Goal: Information Seeking & Learning: Learn about a topic

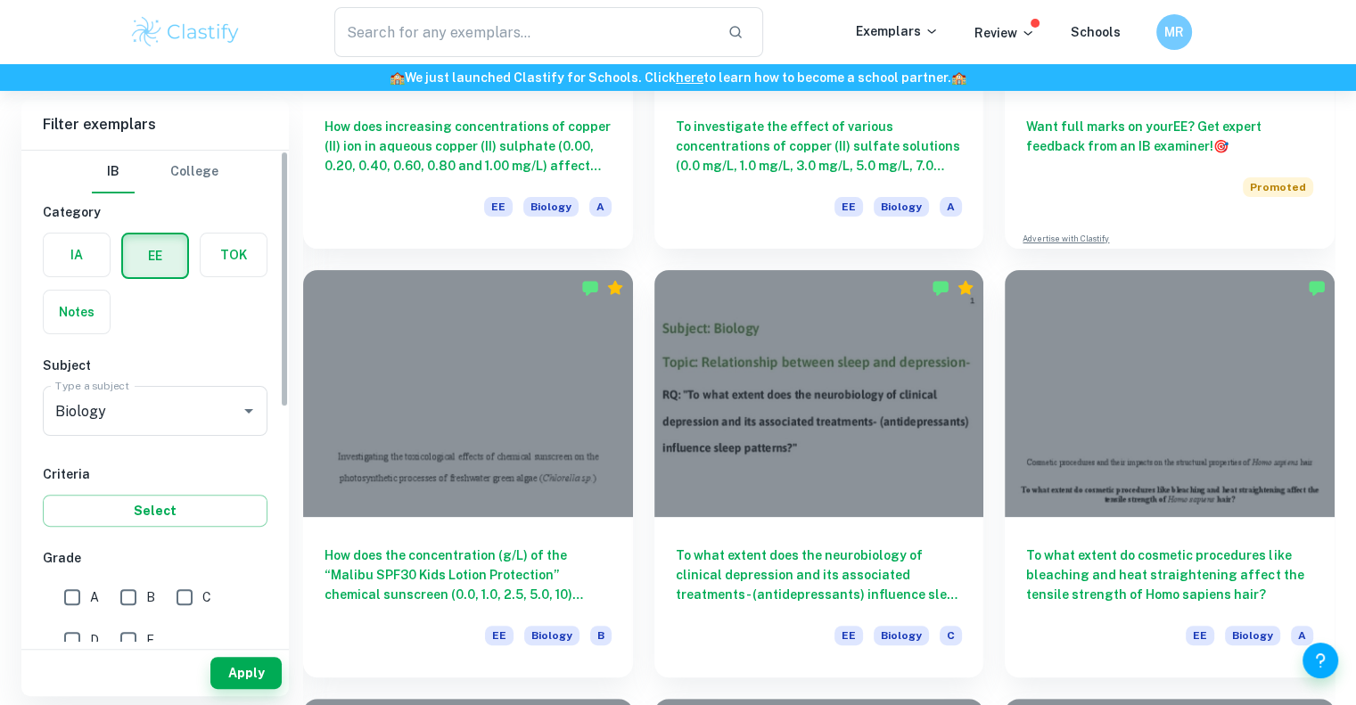
scroll to position [385, 0]
click at [72, 272] on label "button" at bounding box center [77, 255] width 66 height 43
click at [0, 0] on input "radio" at bounding box center [0, 0] width 0 height 0
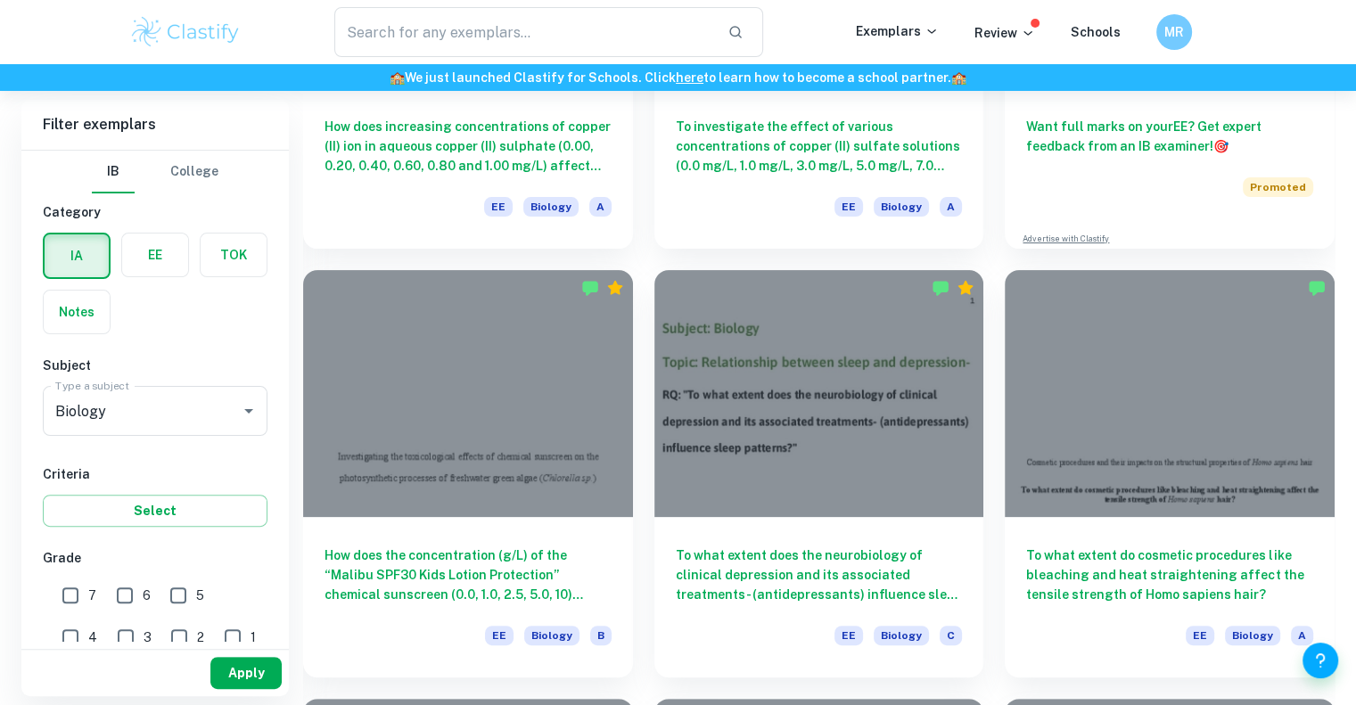
click at [234, 666] on button "Apply" at bounding box center [245, 673] width 71 height 32
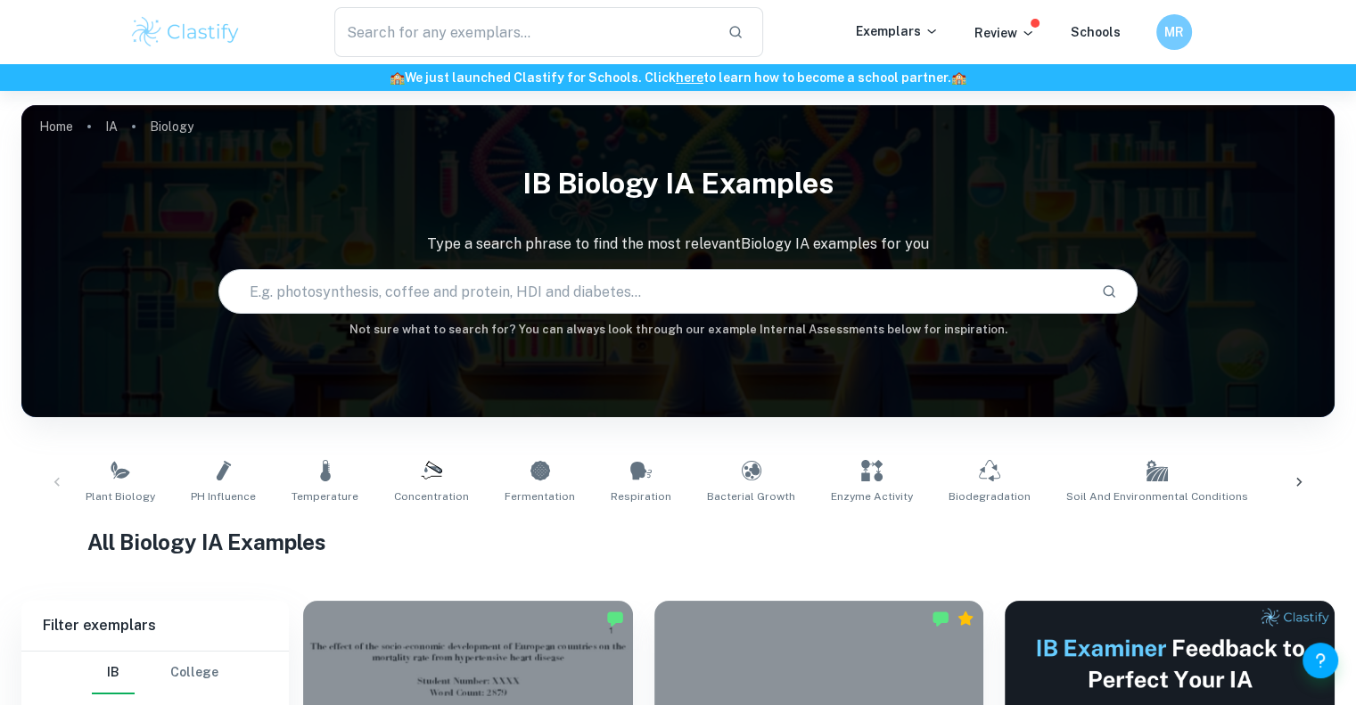
scroll to position [310, 0]
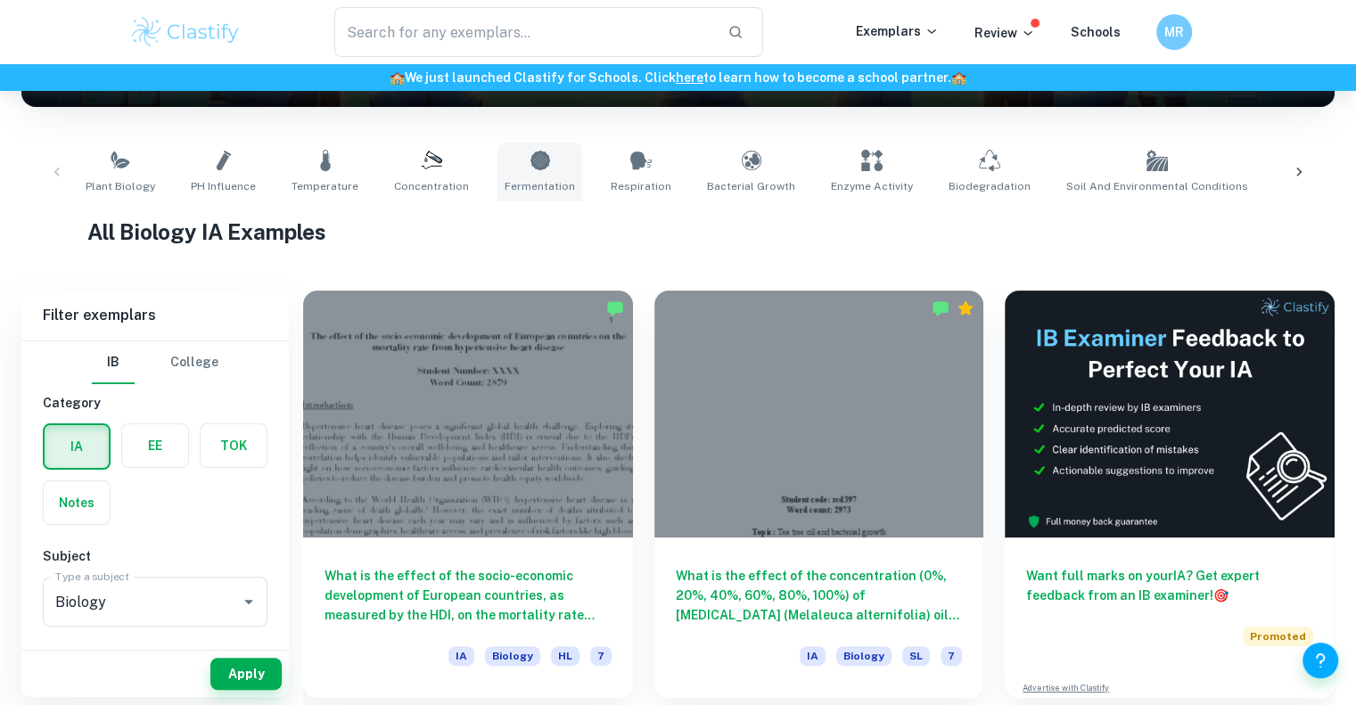
click at [547, 171] on link "Fermentation" at bounding box center [540, 172] width 85 height 59
type input "Fermentation"
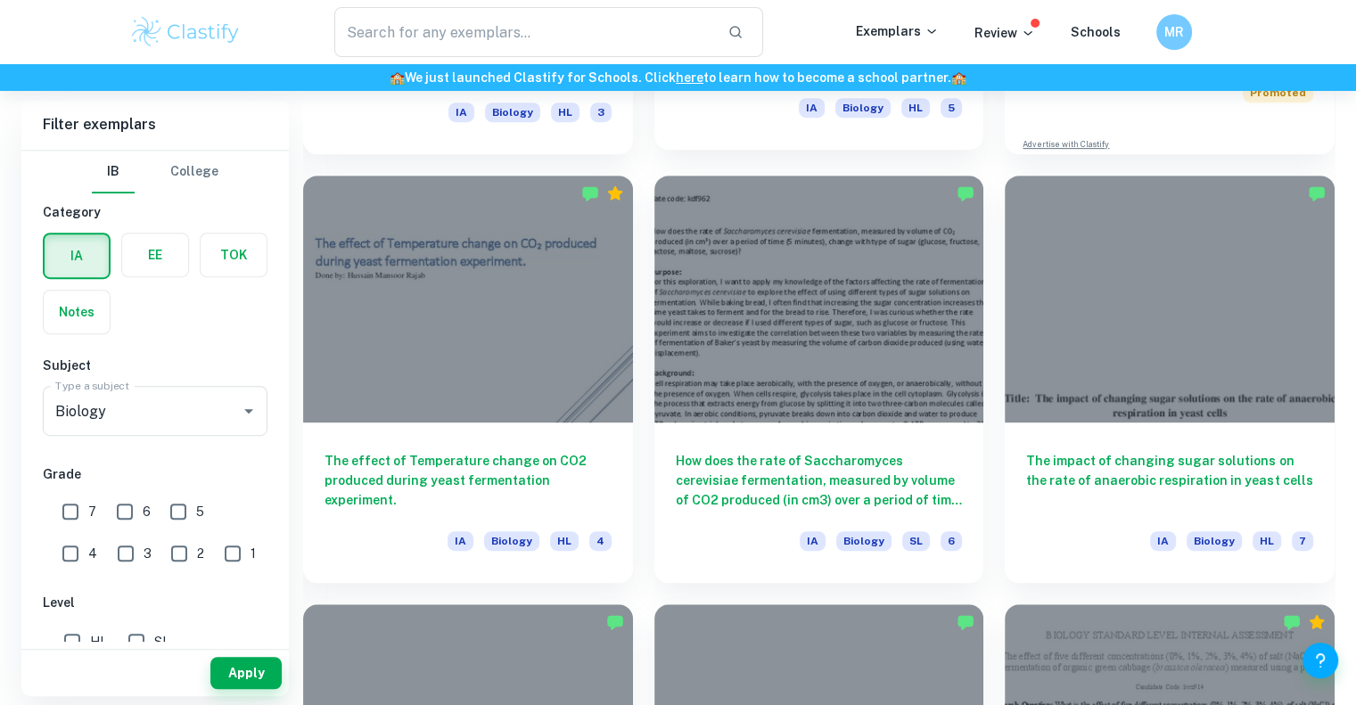
scroll to position [853, 0]
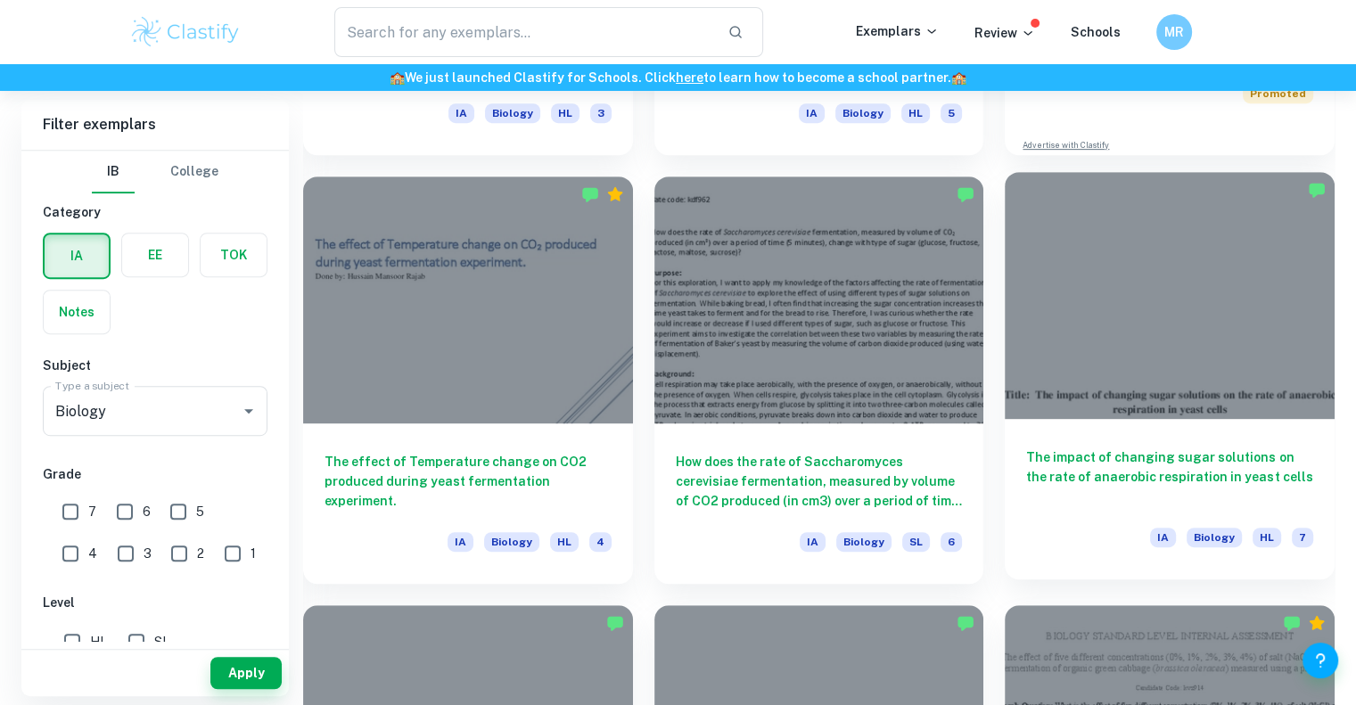
click at [1128, 487] on h6 "The impact of changing sugar solutions on the rate of anaerobic respiration in …" at bounding box center [1169, 477] width 287 height 59
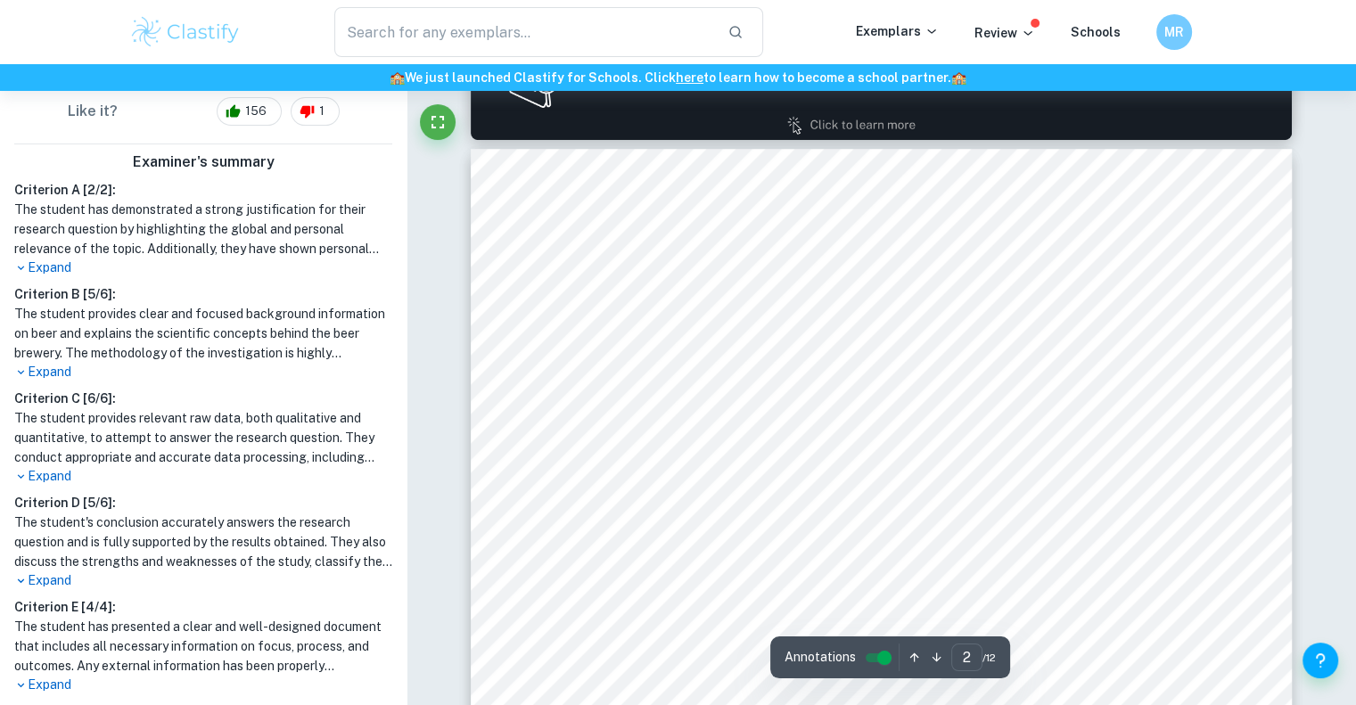
scroll to position [1234, 0]
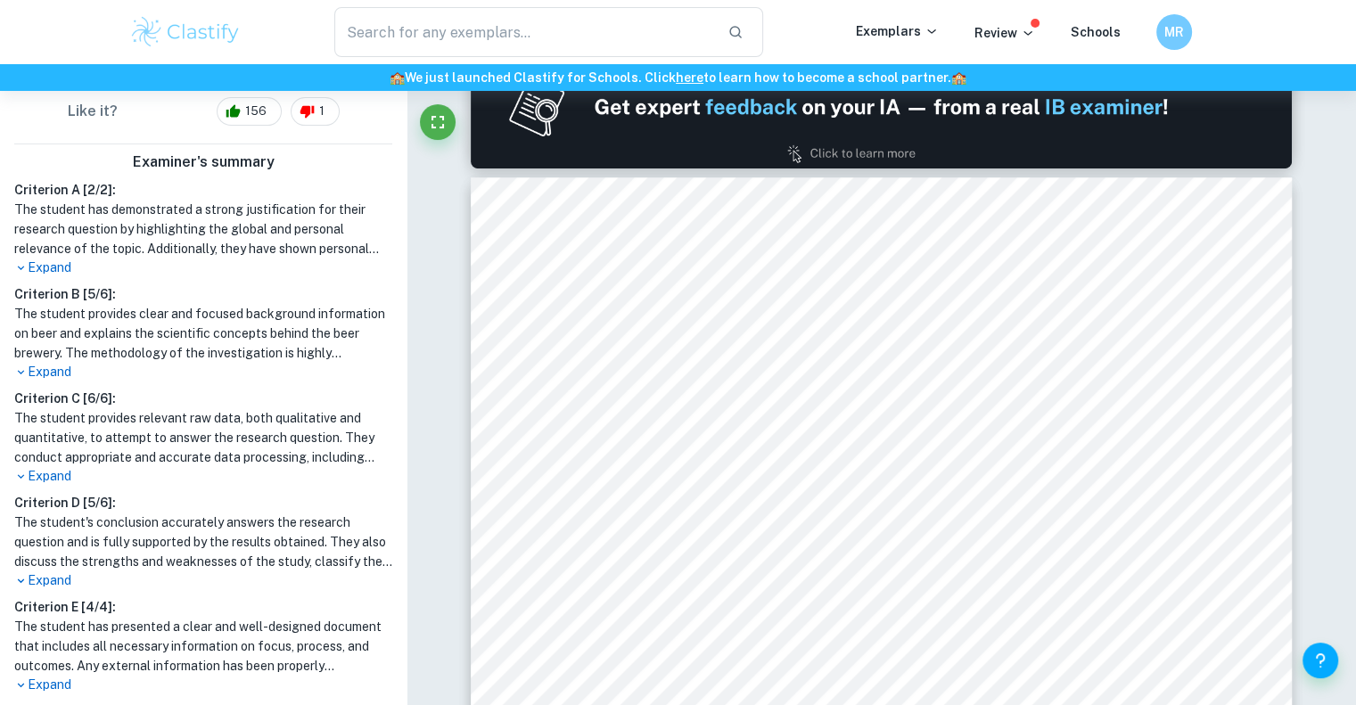
click at [50, 268] on p "Expand" at bounding box center [203, 268] width 378 height 19
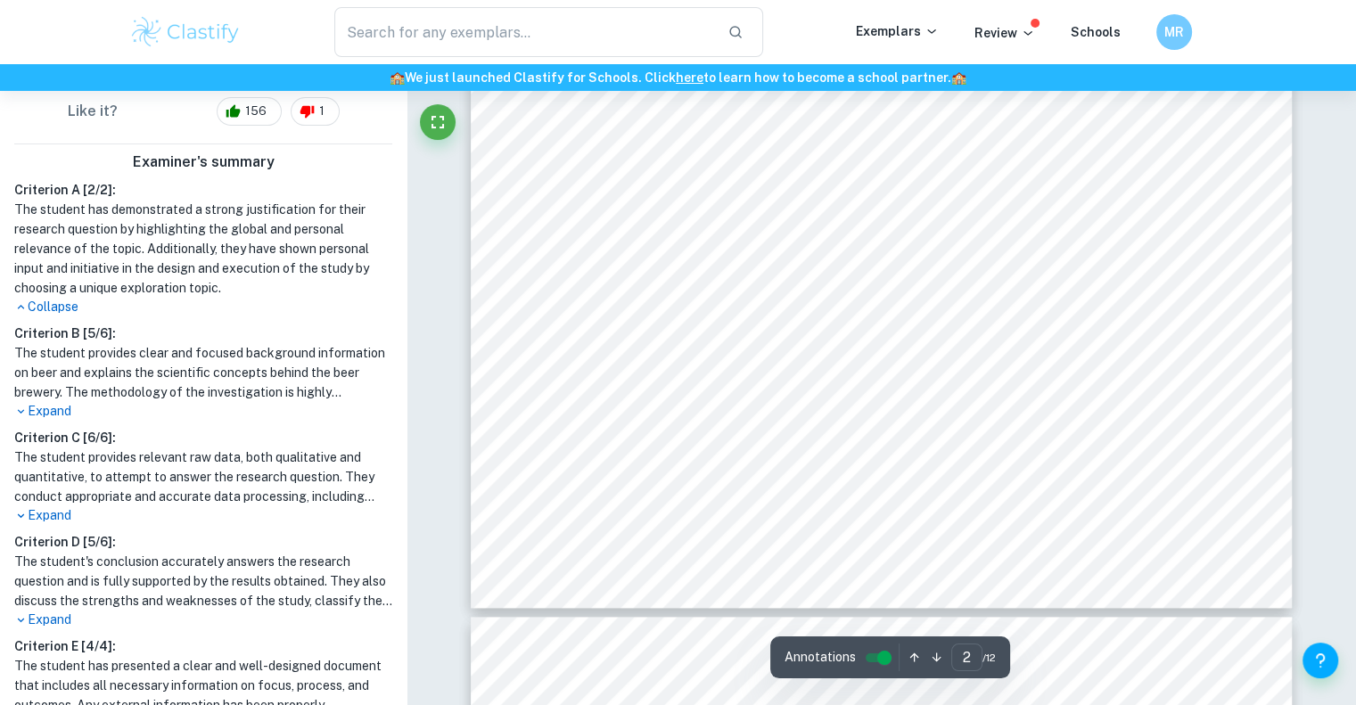
type input "3"
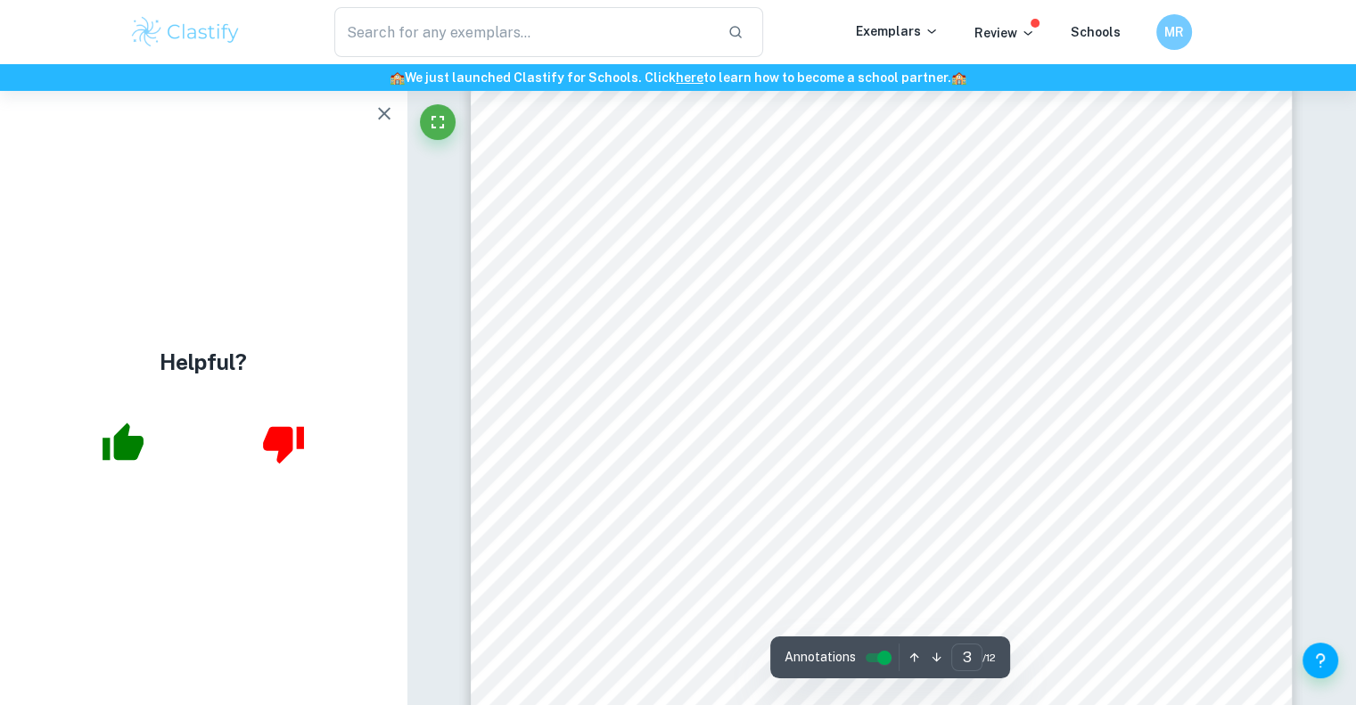
scroll to position [2507, 0]
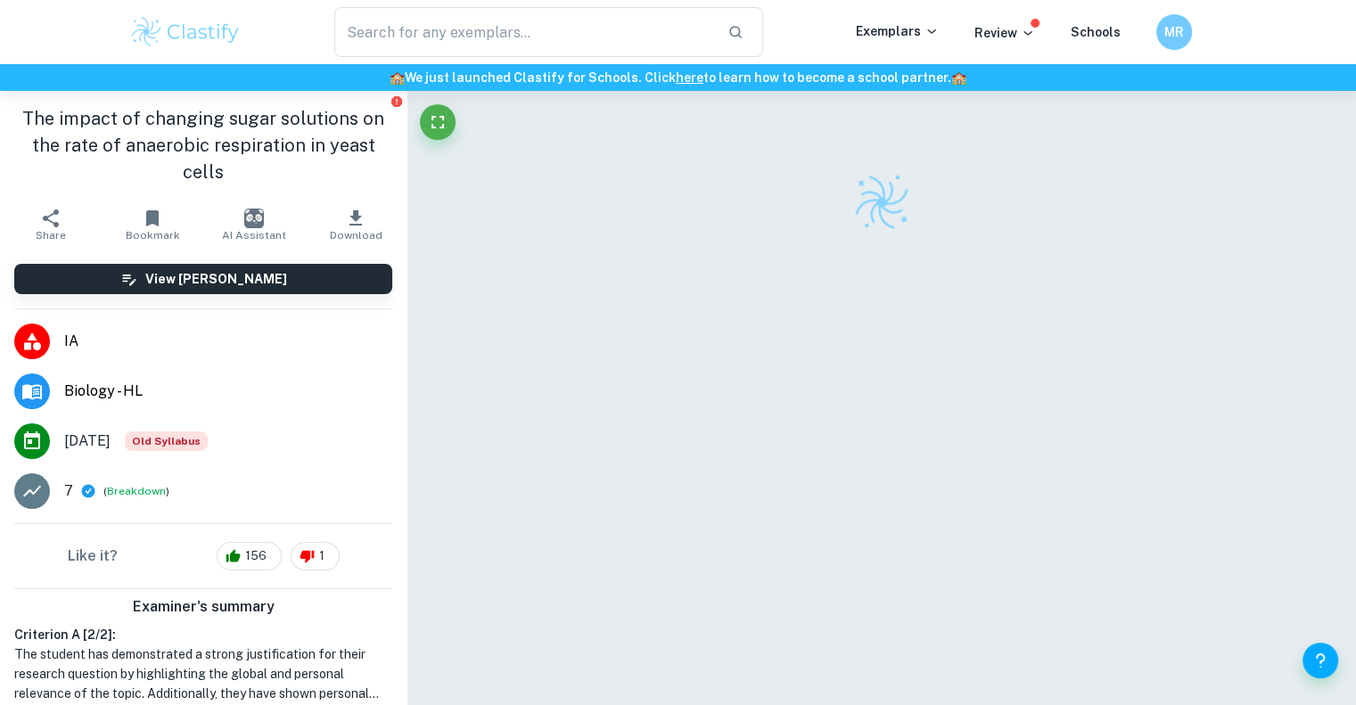
scroll to position [2507, 0]
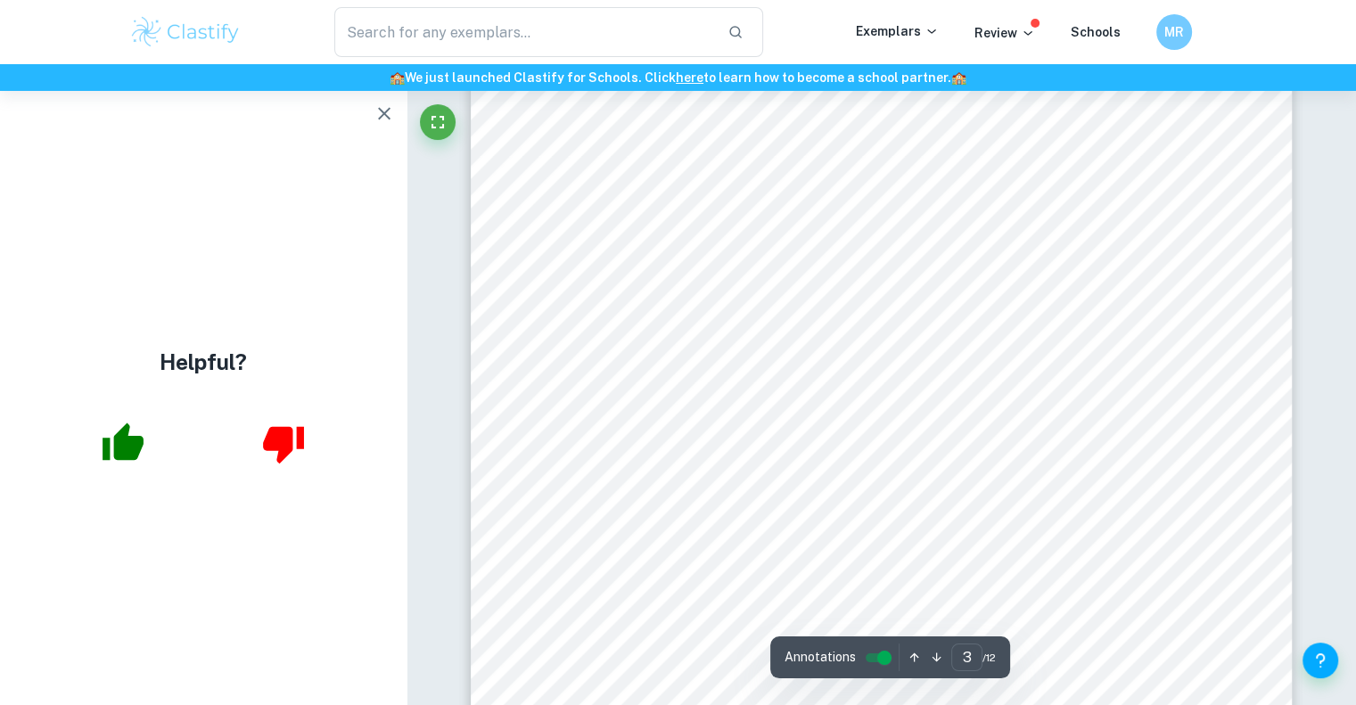
click at [391, 108] on icon "button" at bounding box center [384, 113] width 21 height 21
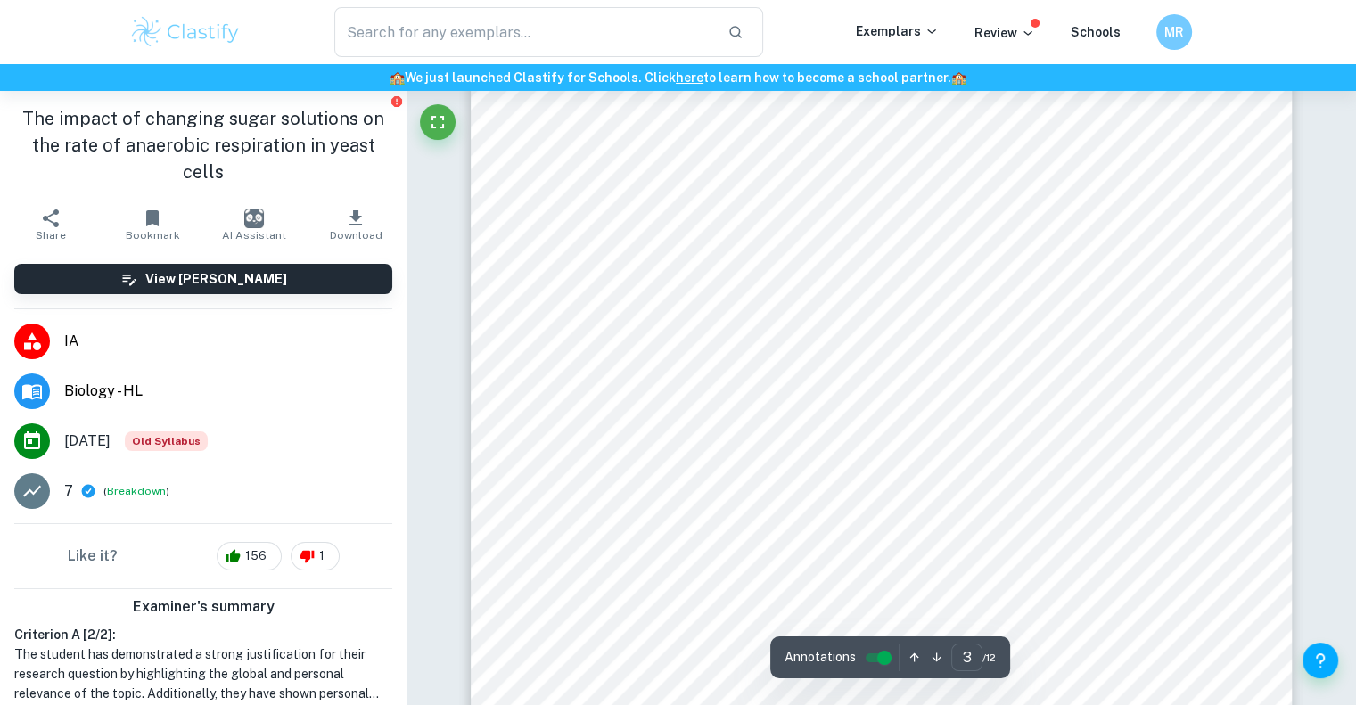
scroll to position [2666, 0]
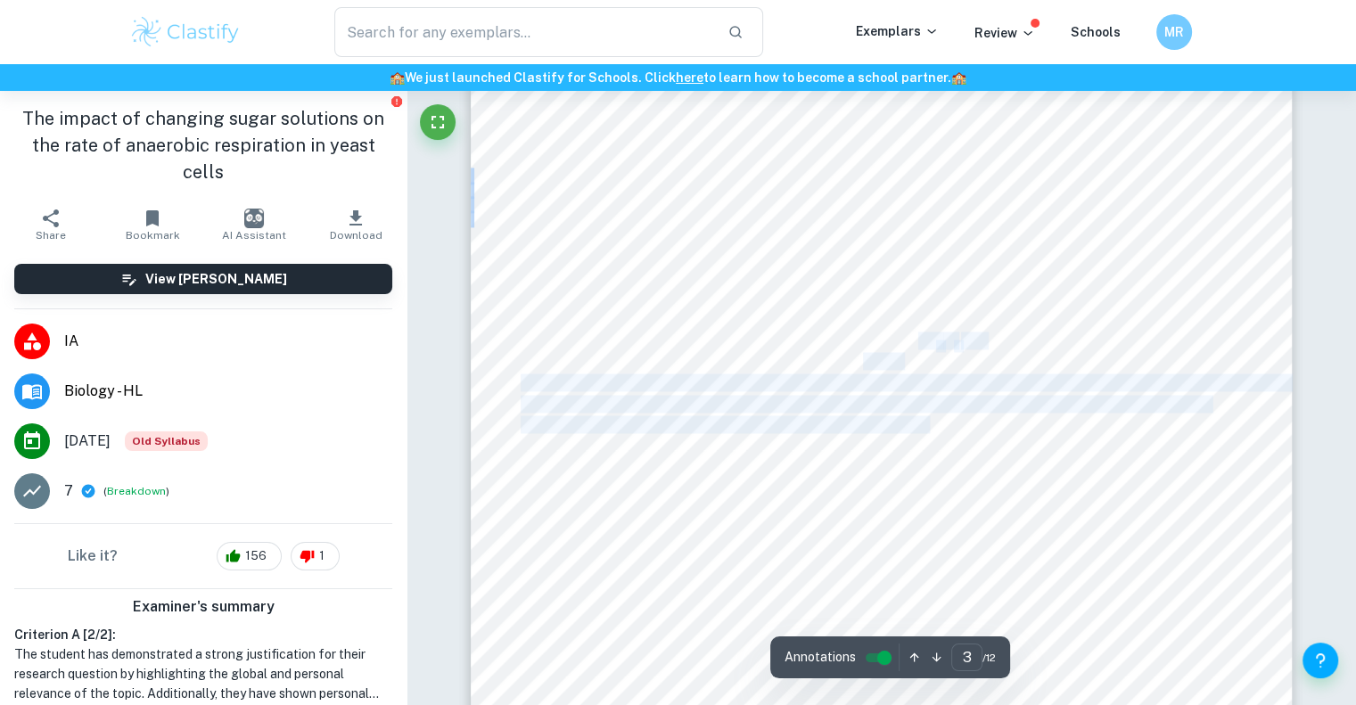
drag, startPoint x: 927, startPoint y: 424, endPoint x: 917, endPoint y: 341, distance: 82.7
click at [917, 341] on div "3 Introduction The idea for this investigation came about through brewing beer.…" at bounding box center [882, 365] width 822 height 1162
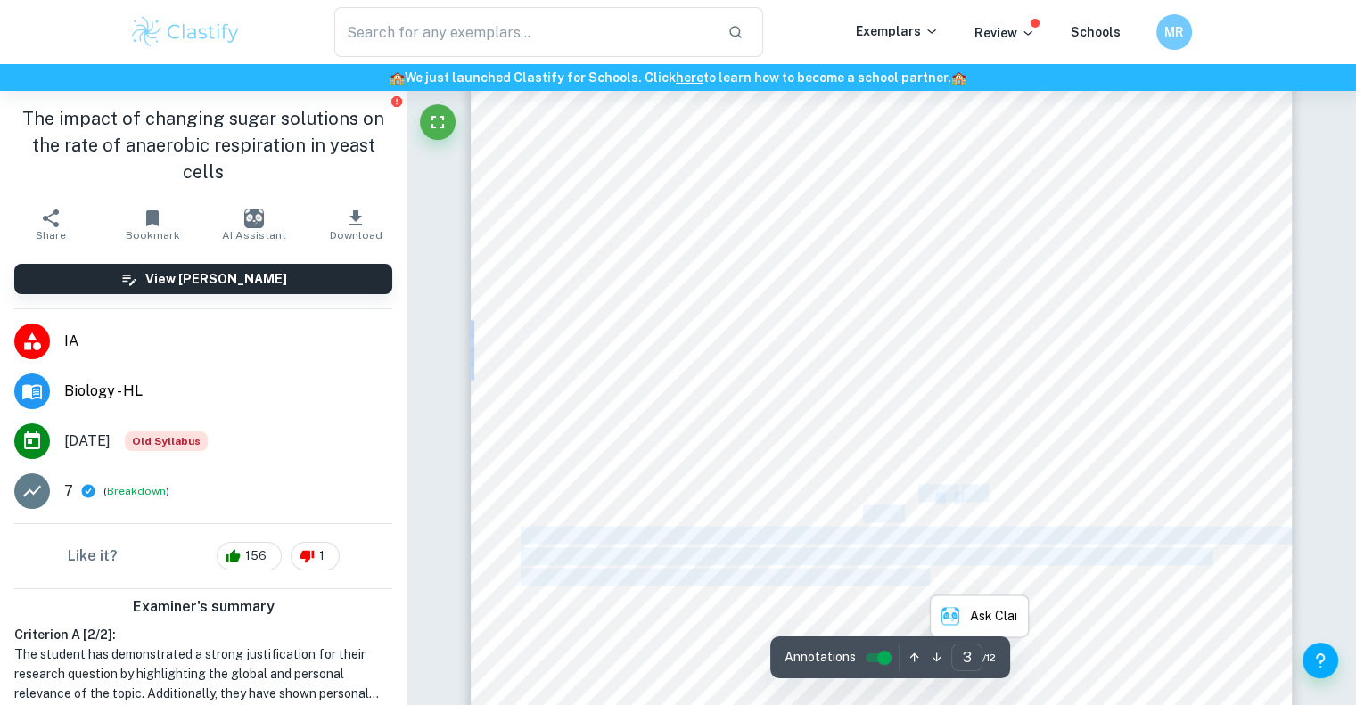
scroll to position [2541, 0]
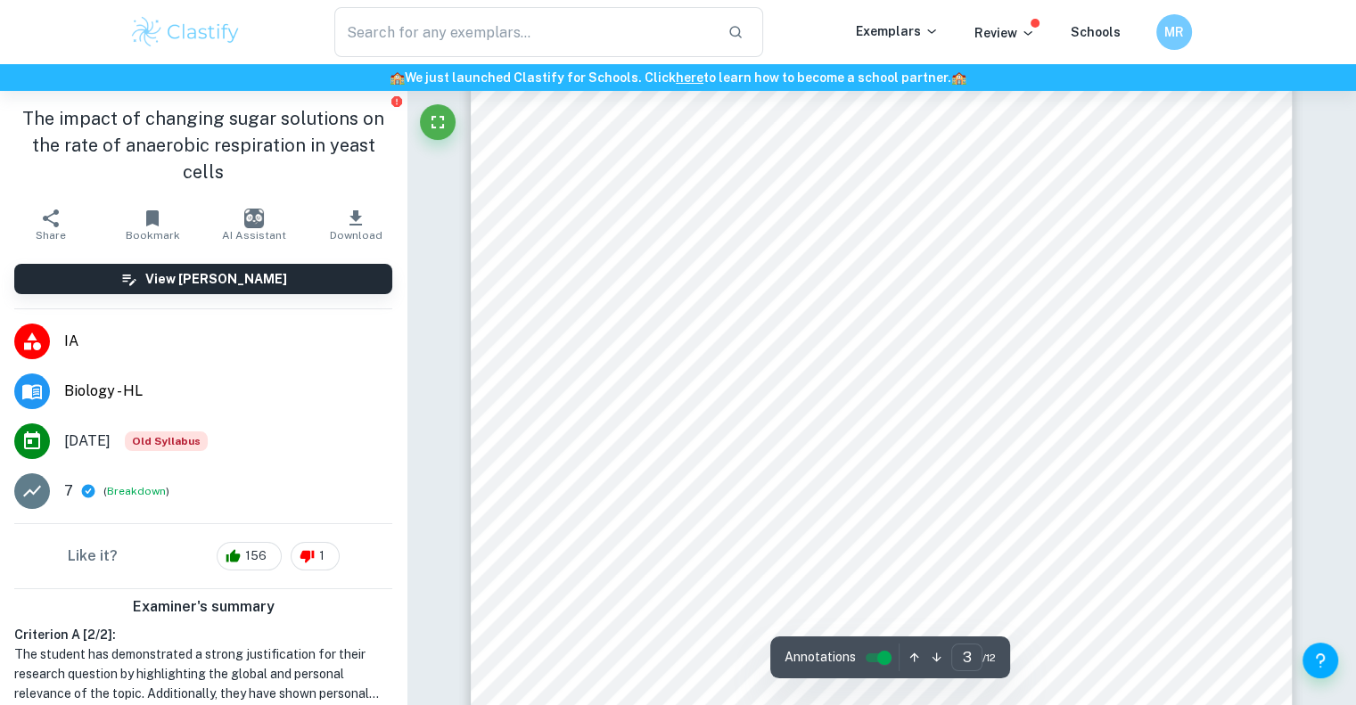
click at [1063, 441] on div "3 Introduction The idea for this investigation came about through brewing beer.…" at bounding box center [882, 490] width 822 height 1162
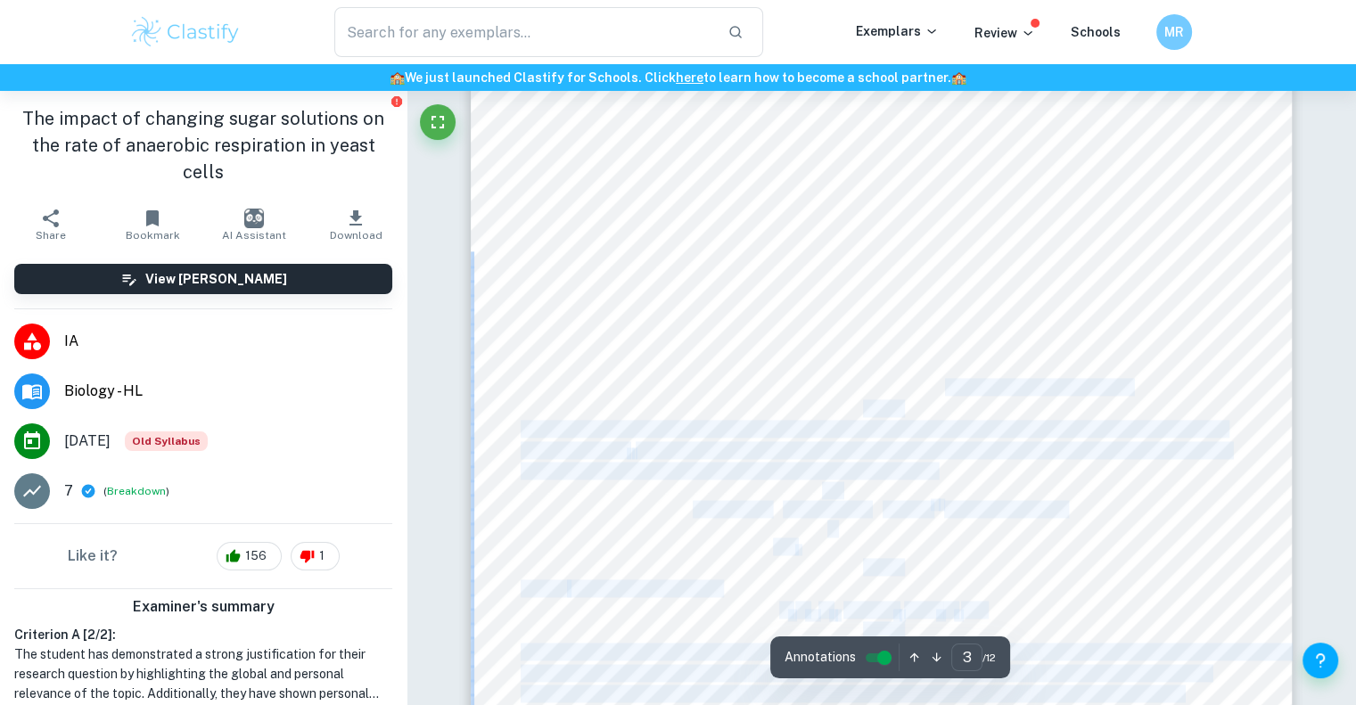
drag, startPoint x: 599, startPoint y: 391, endPoint x: 954, endPoint y: 391, distance: 354.9
click at [954, 391] on div "3 Introduction The idea for this investigation came about through brewing beer.…" at bounding box center [882, 634] width 822 height 1162
click at [1205, 372] on div "3 Introduction The idea for this investigation came about through brewing beer.…" at bounding box center [882, 634] width 822 height 1162
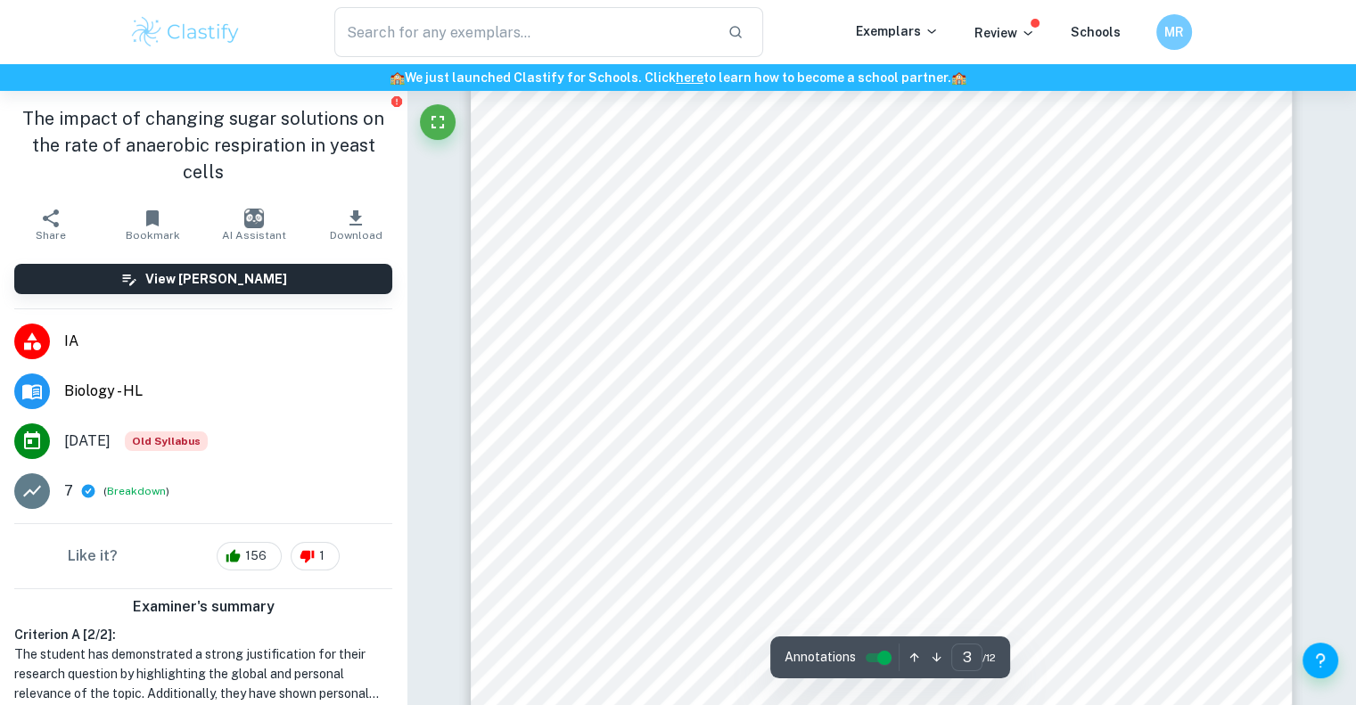
drag, startPoint x: 1159, startPoint y: 388, endPoint x: 1038, endPoint y: 388, distance: 121.3
click at [1038, 388] on div "3 Introduction The idea for this investigation came about through brewing beer.…" at bounding box center [882, 634] width 822 height 1162
click at [1038, 388] on div at bounding box center [880, 387] width 551 height 27
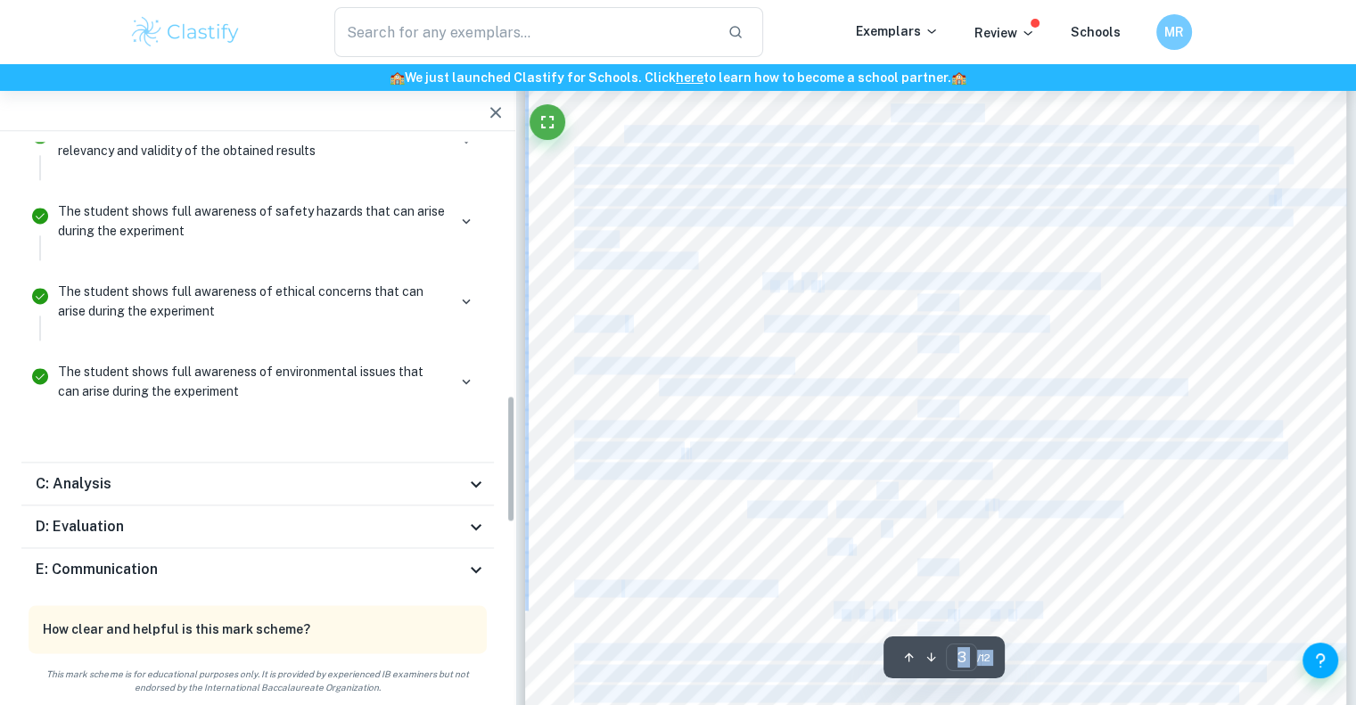
scroll to position [1090, 0]
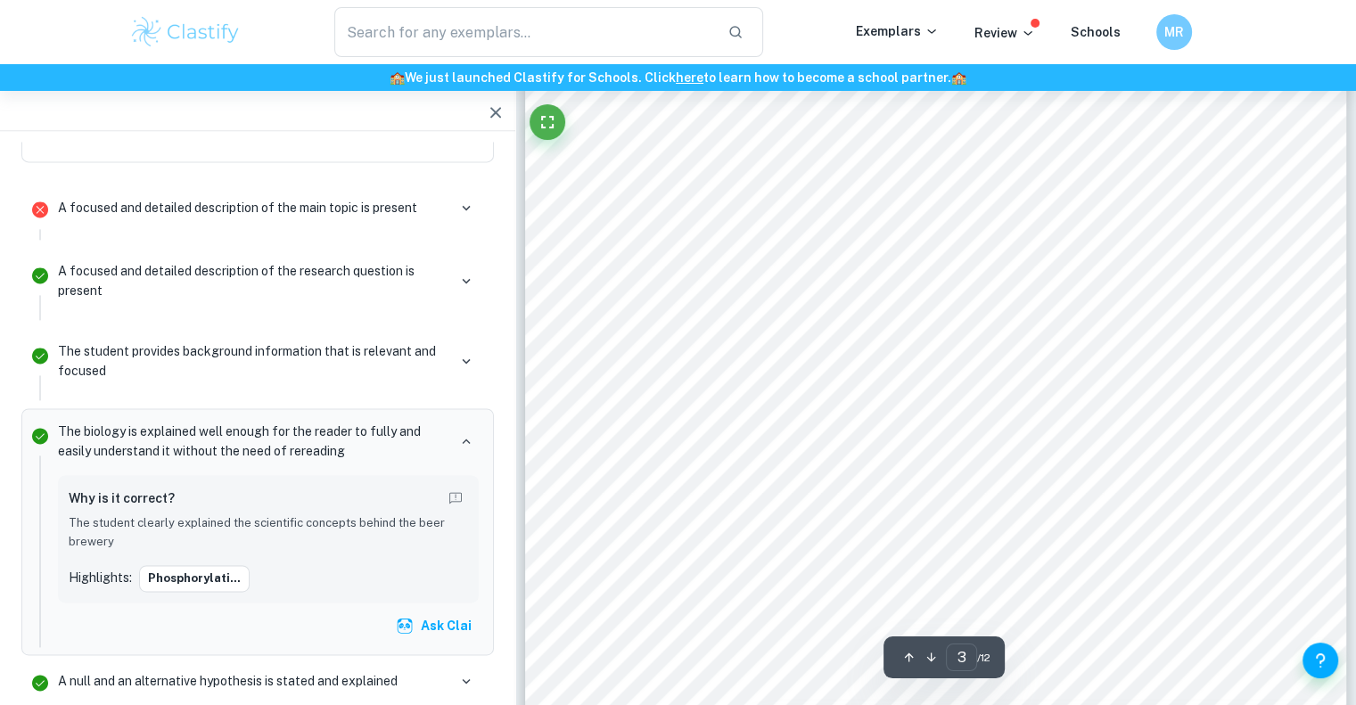
click at [1102, 382] on div at bounding box center [934, 387] width 551 height 27
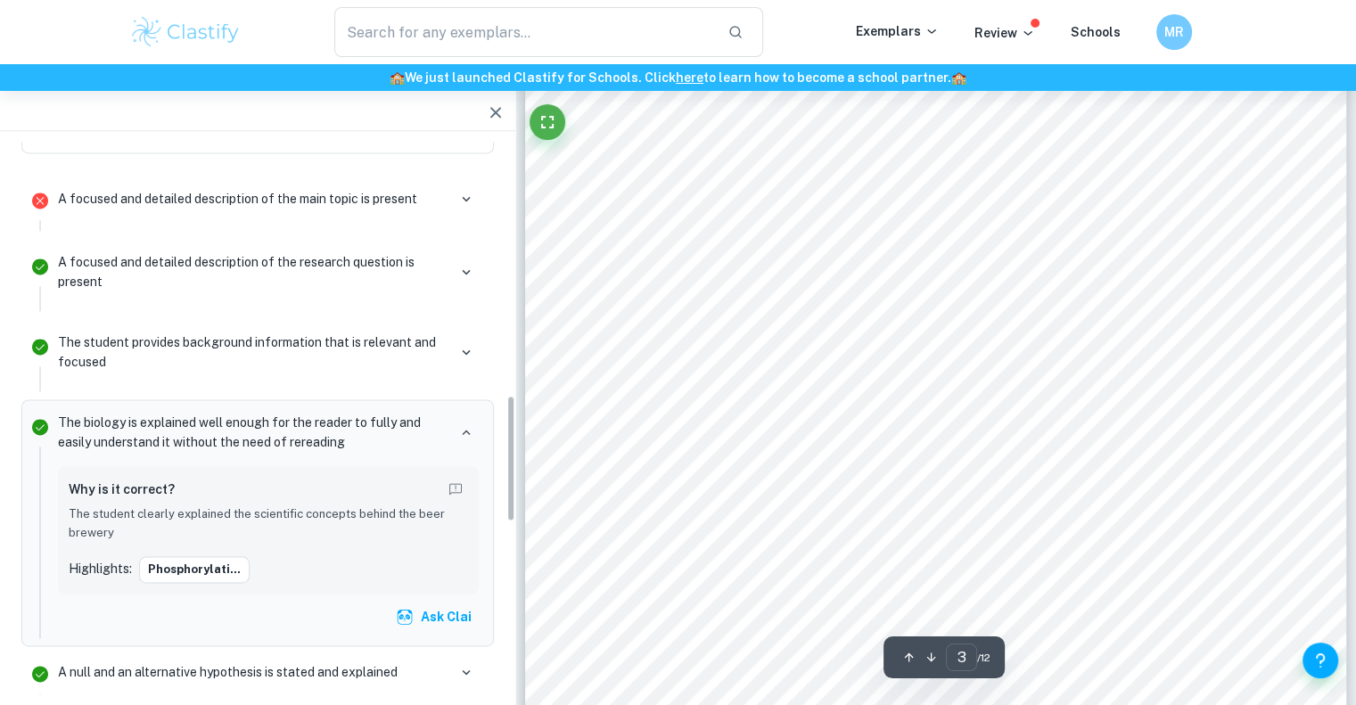
click at [1237, 388] on div "3 Introduction The idea for this investigation came about through brewing beer.…" at bounding box center [936, 634] width 822 height 1162
drag, startPoint x: 1214, startPoint y: 386, endPoint x: 832, endPoint y: 399, distance: 382.7
click at [832, 399] on div "3 Introduction The idea for this investigation came about through brewing beer.…" at bounding box center [936, 634] width 822 height 1162
click at [1196, 482] on div "3 Introduction The idea for this investigation came about through brewing beer.…" at bounding box center [936, 556] width 822 height 1162
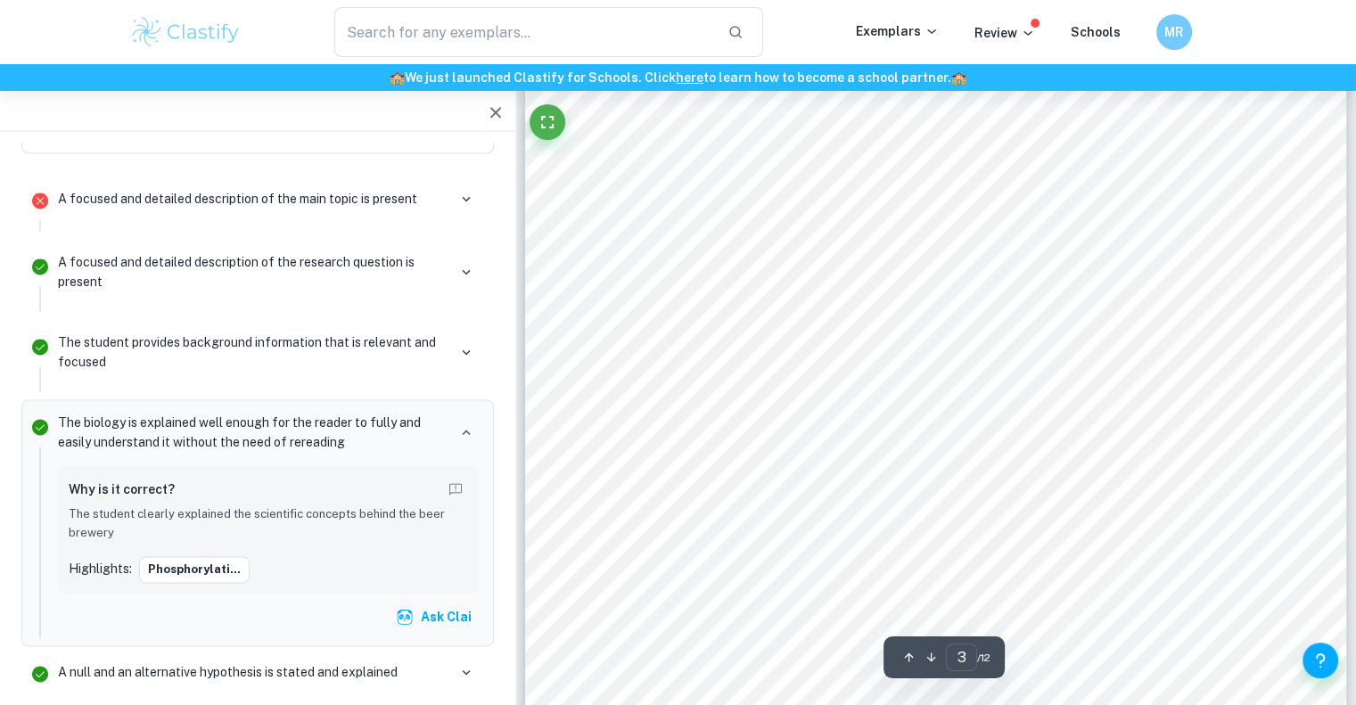
click at [1194, 484] on div "3 Introduction The idea for this investigation came about through brewing beer.…" at bounding box center [936, 556] width 822 height 1162
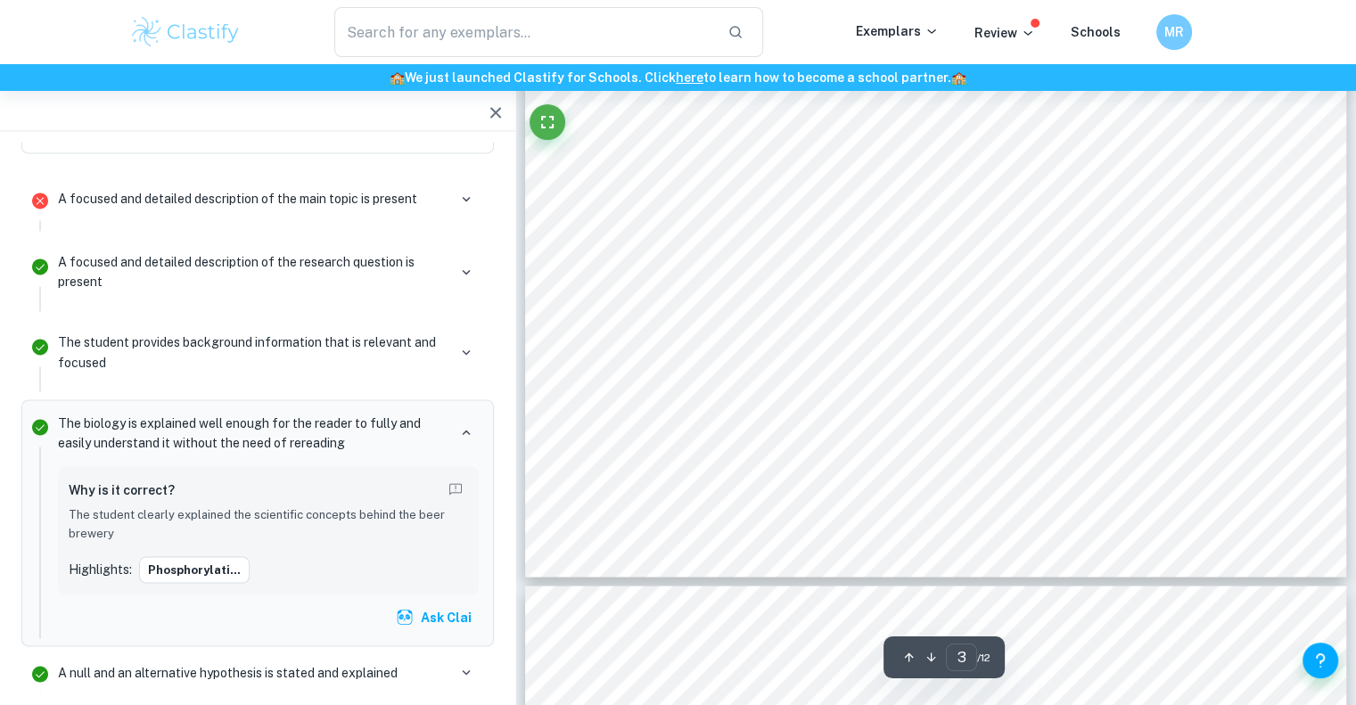
scroll to position [3035, 0]
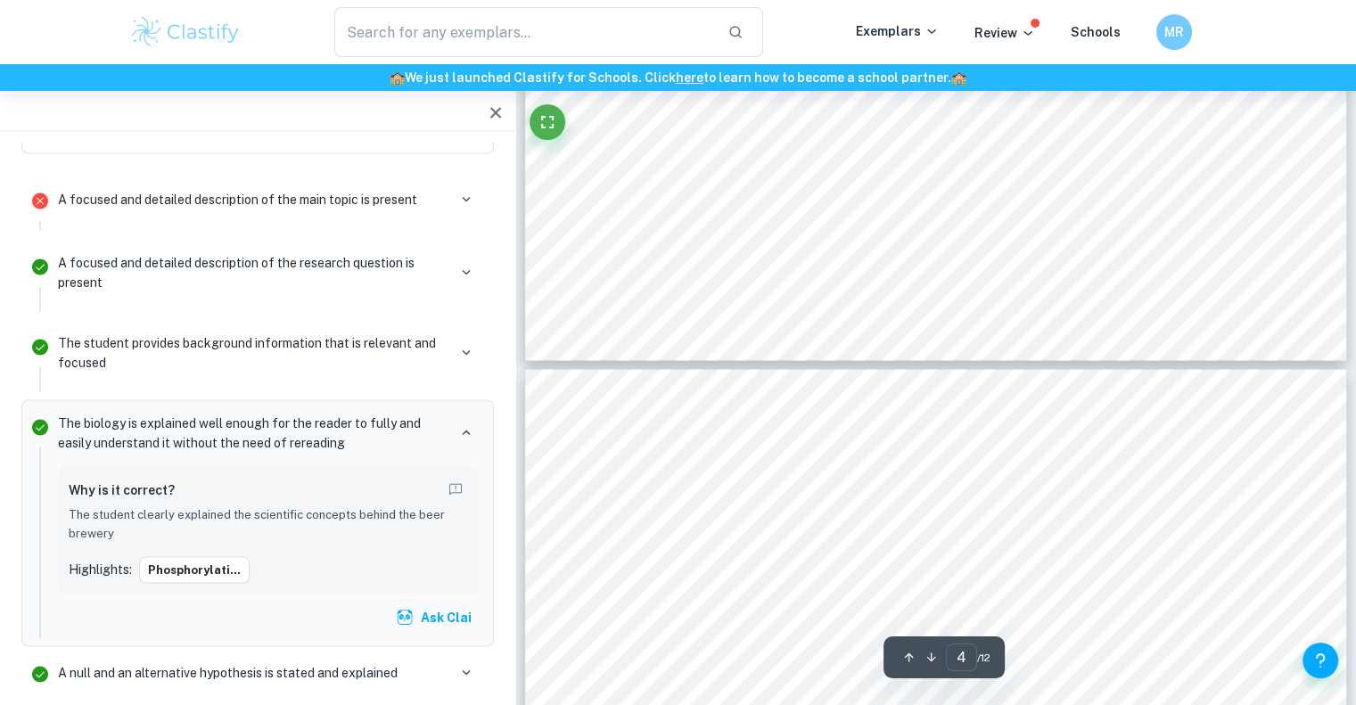
type input "4"
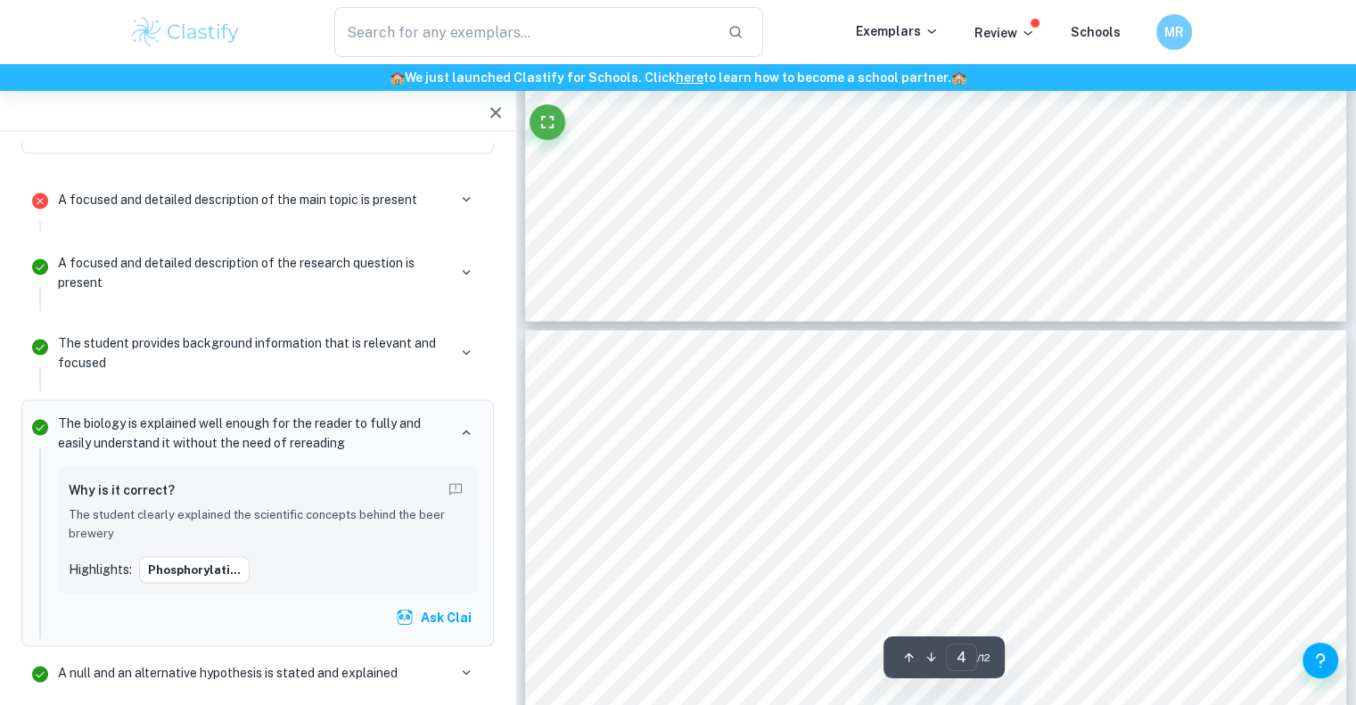
scroll to position [3292, 0]
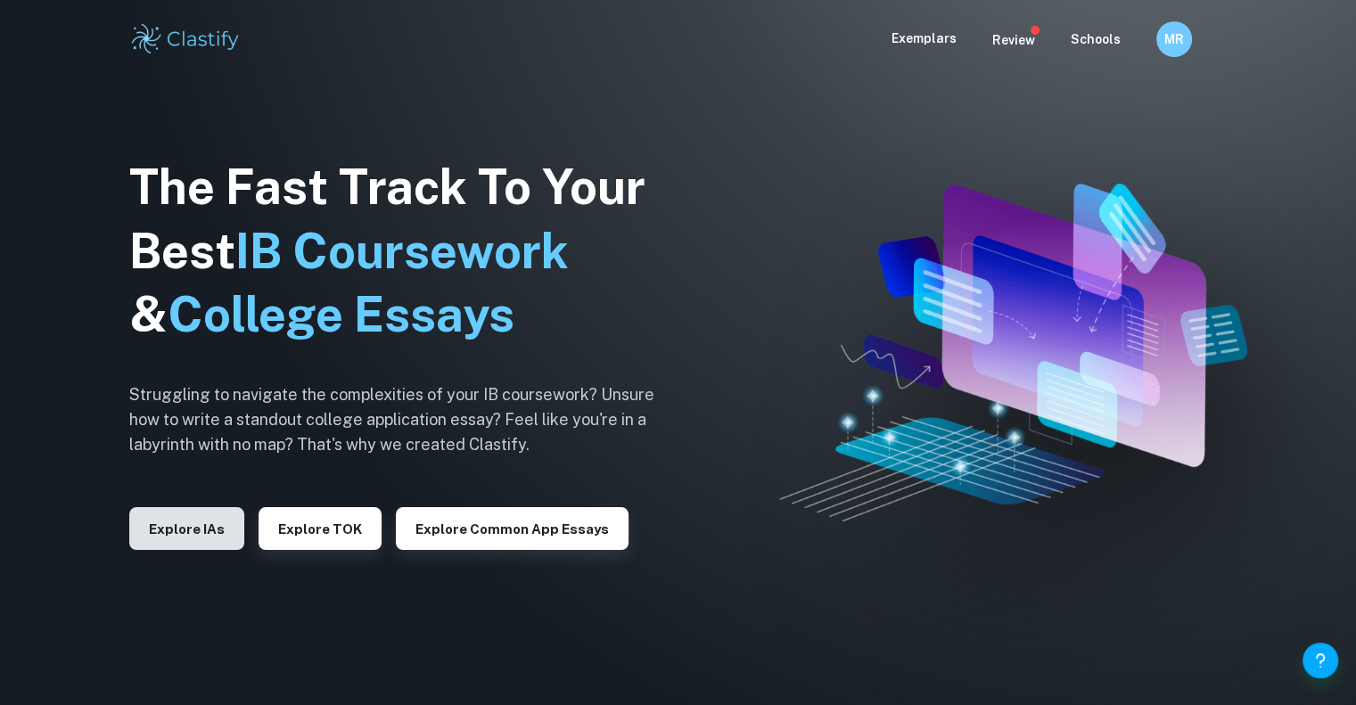
click at [193, 525] on button "Explore IAs" at bounding box center [186, 528] width 115 height 43
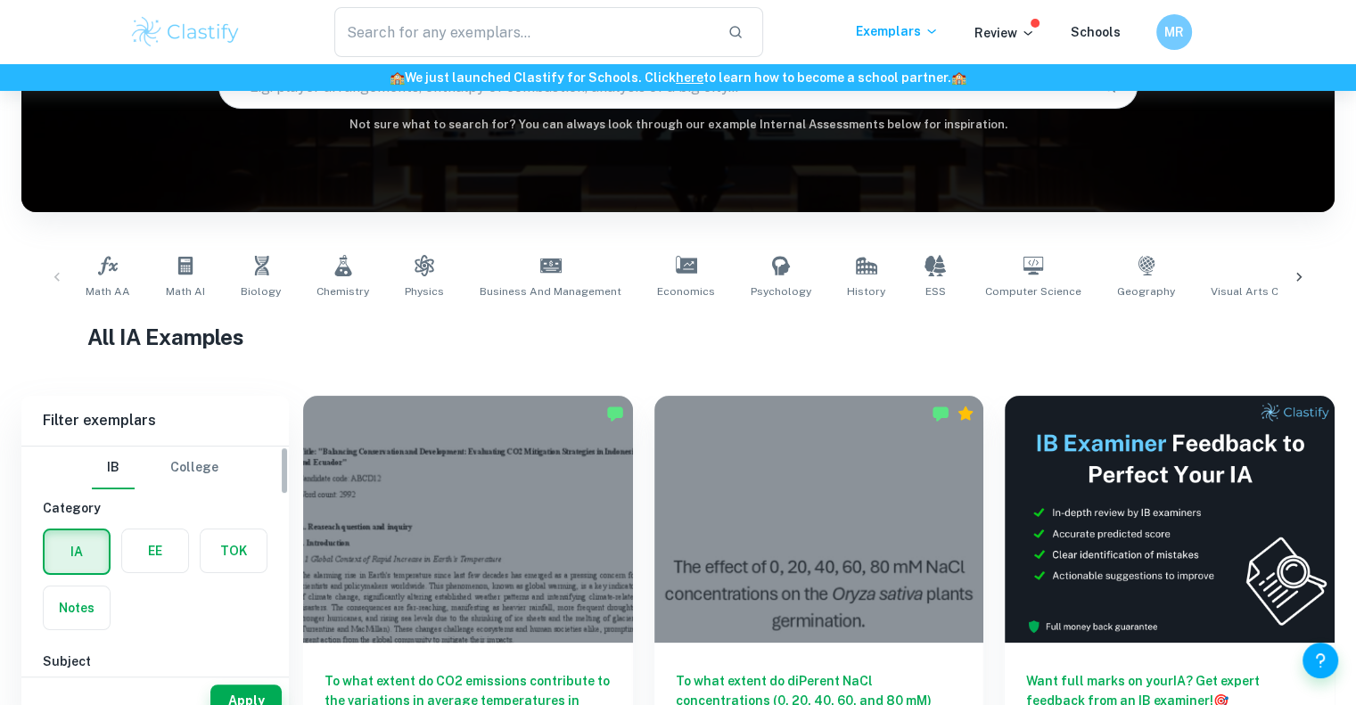
scroll to position [280, 0]
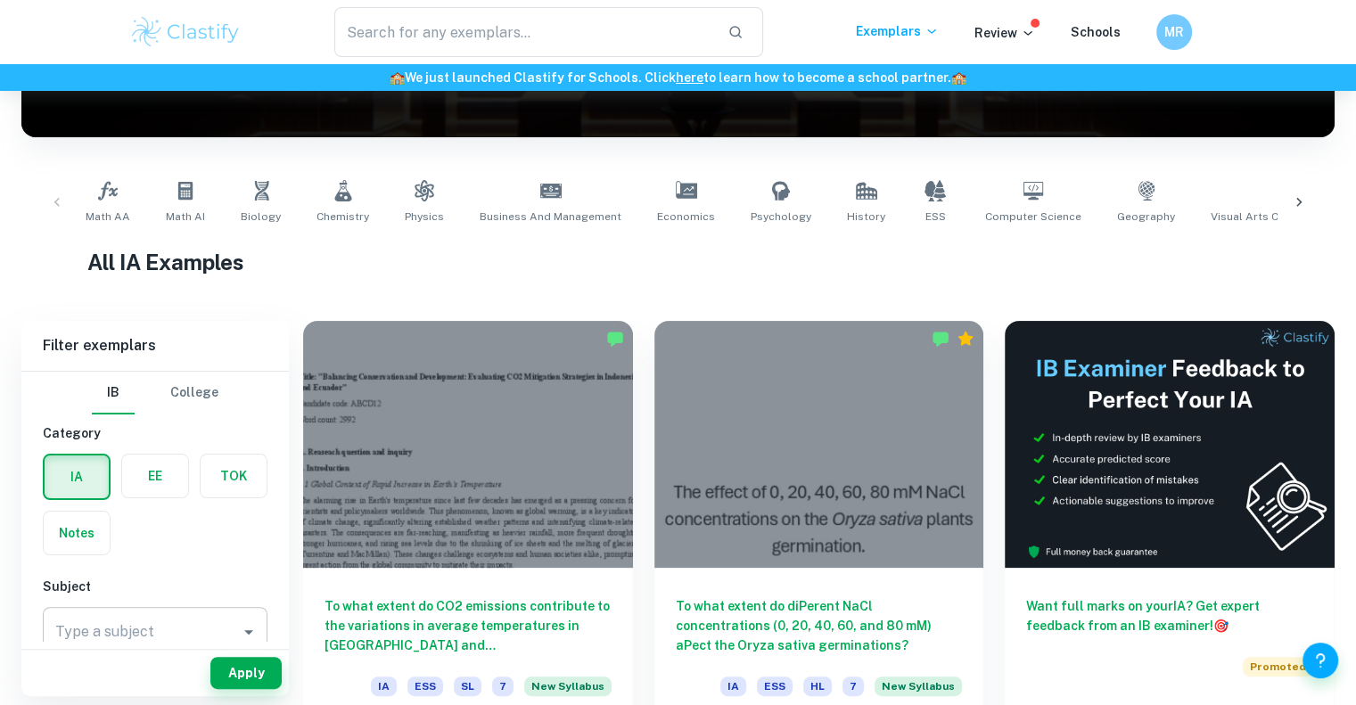
click at [144, 632] on input "Type a subject" at bounding box center [142, 632] width 182 height 34
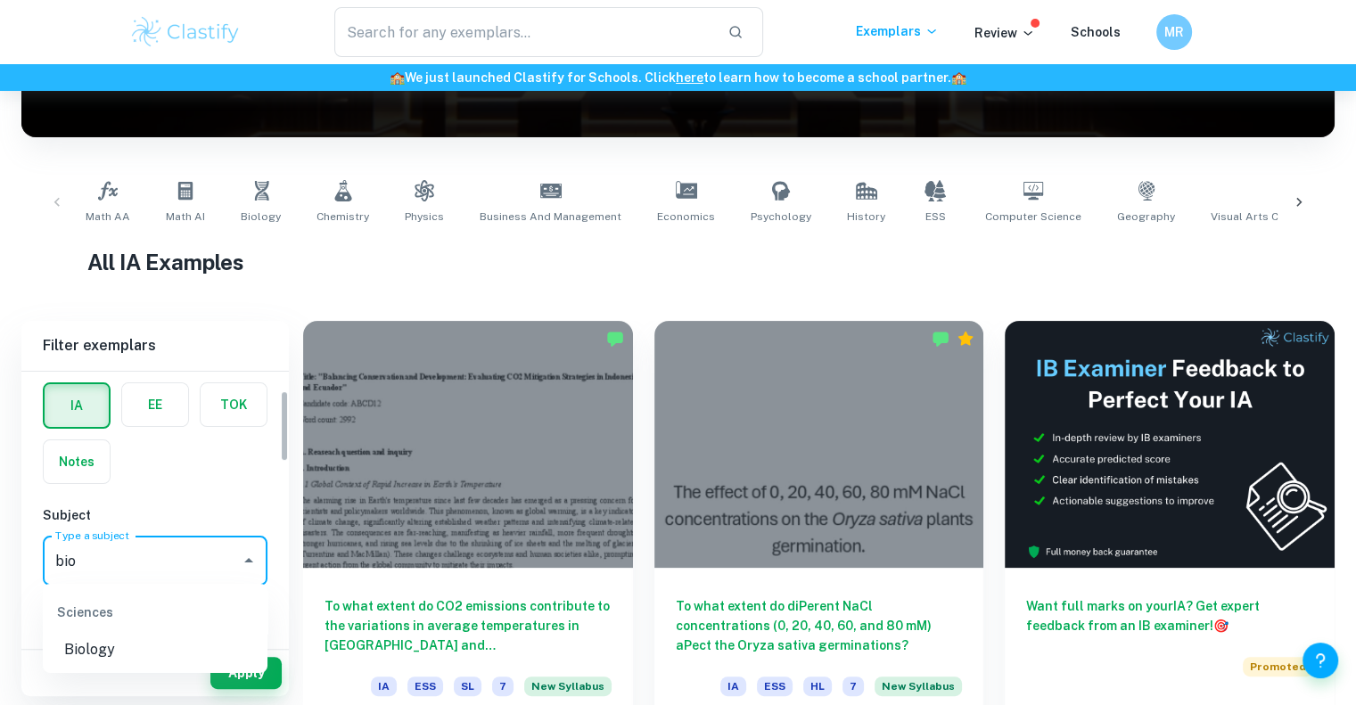
scroll to position [75, 0]
click at [136, 627] on div "Sciences" at bounding box center [155, 609] width 225 height 43
click at [128, 647] on li "Biology" at bounding box center [155, 647] width 225 height 32
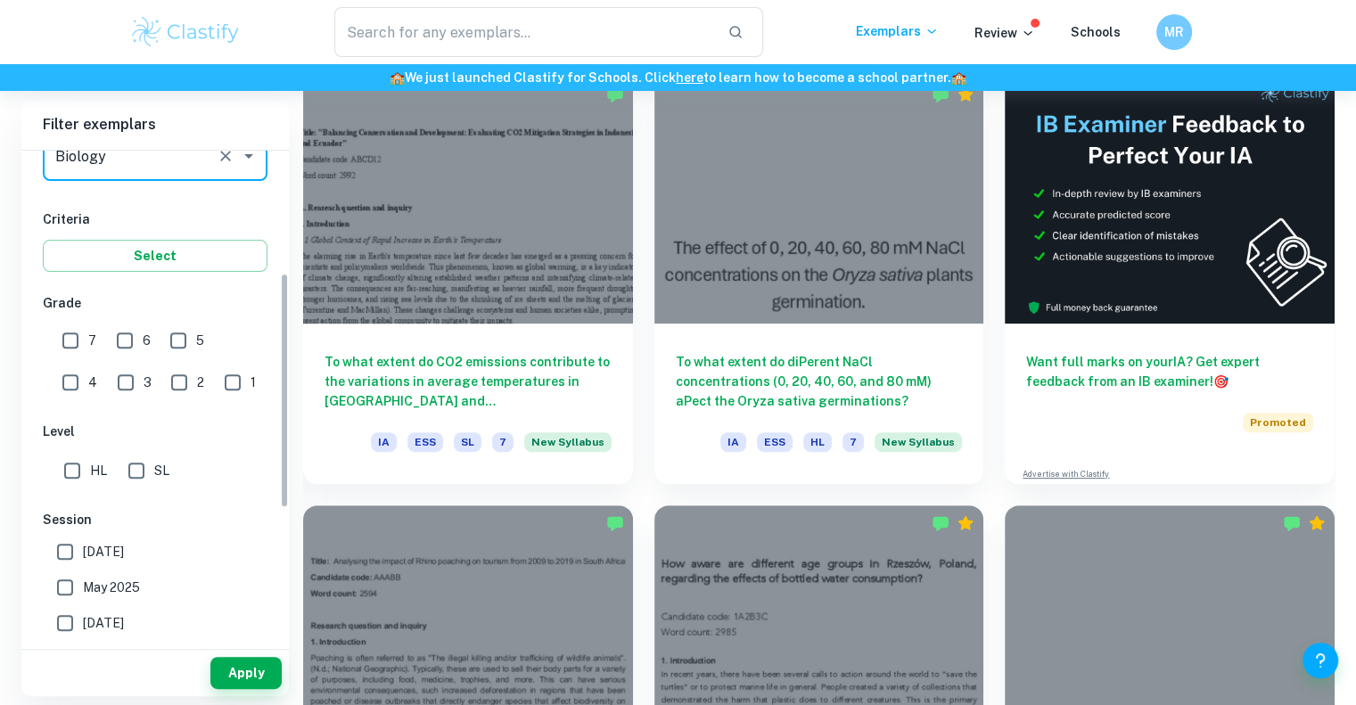
scroll to position [257, 0]
type input "Biology"
click at [103, 584] on span "May 2025" at bounding box center [111, 586] width 57 height 20
click at [83, 584] on input "May 2025" at bounding box center [65, 586] width 36 height 36
checkbox input "true"
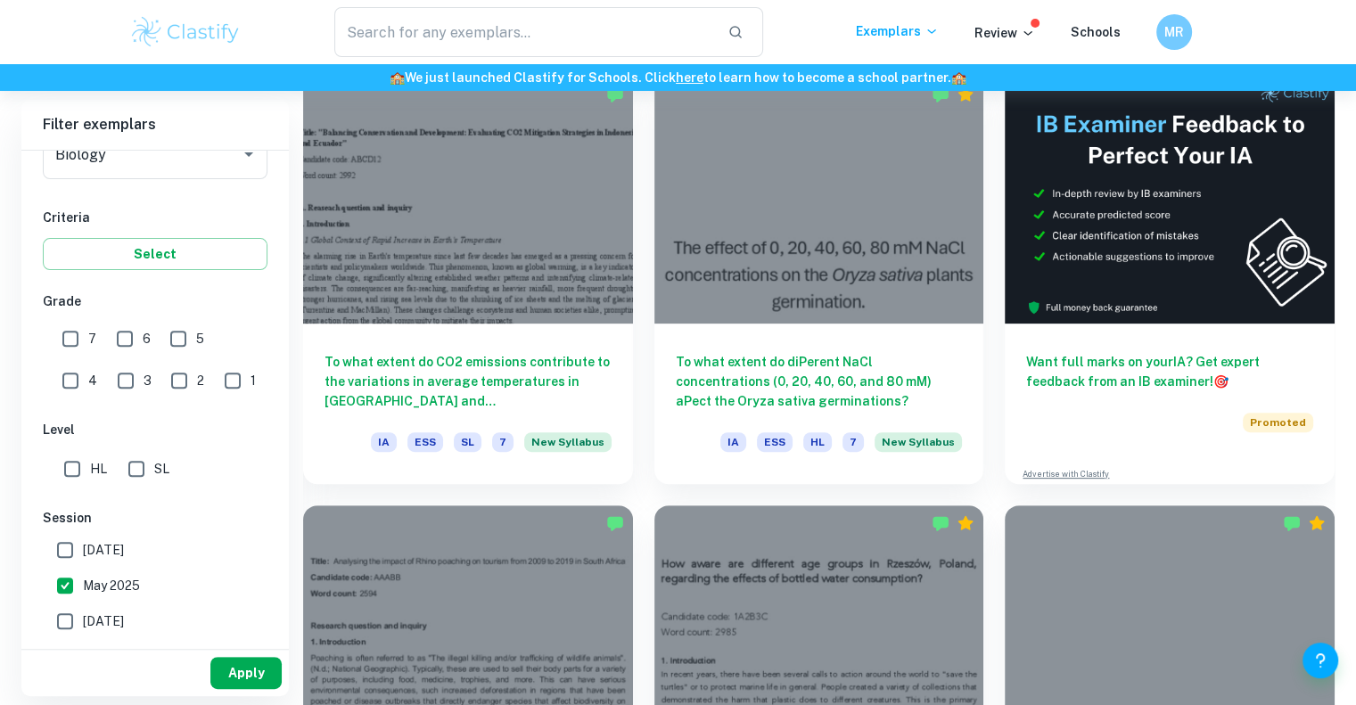
click at [233, 666] on button "Apply" at bounding box center [245, 673] width 71 height 32
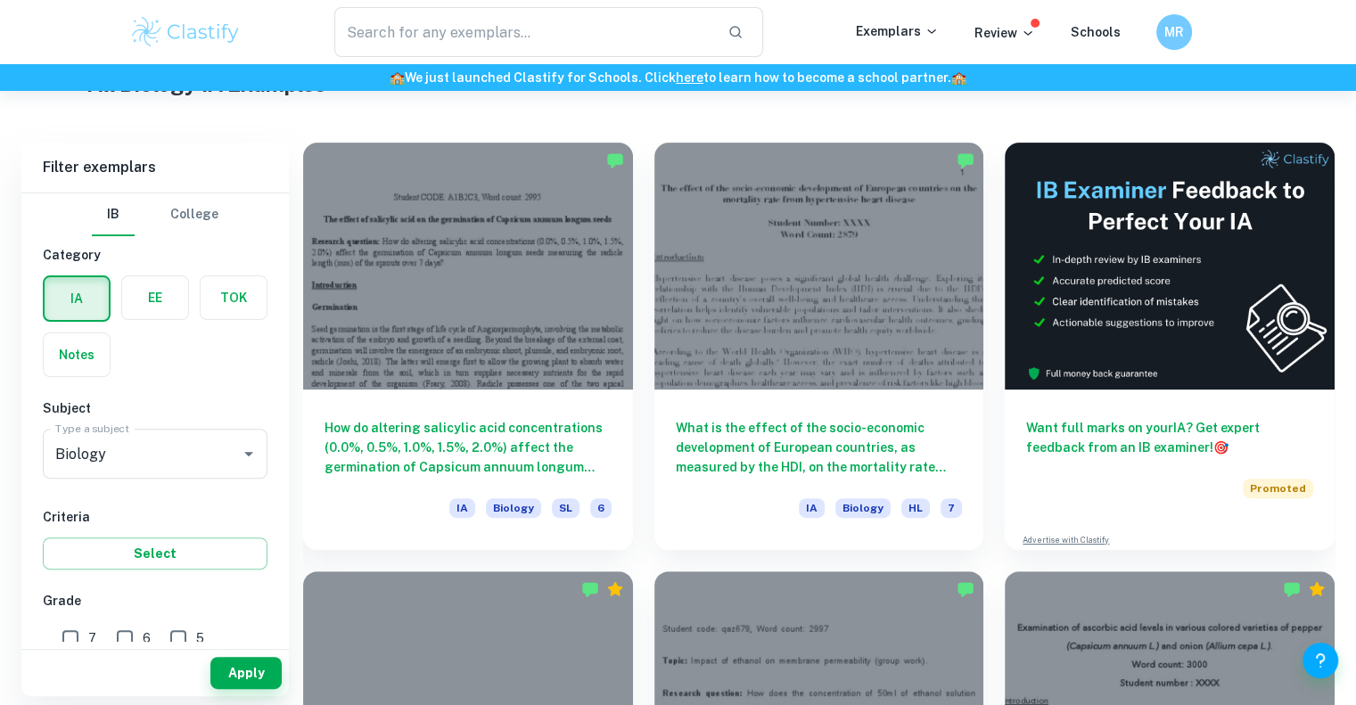
scroll to position [457, 0]
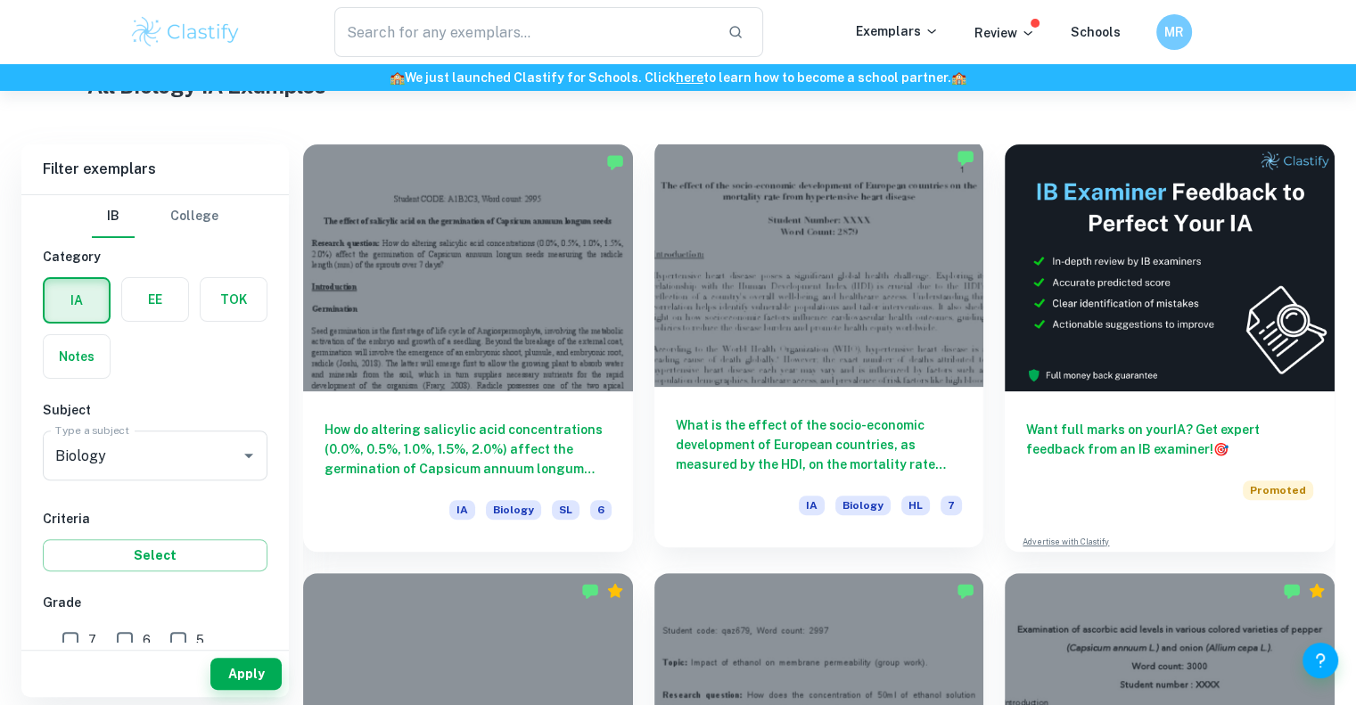
click at [832, 460] on h6 "What is the effect of the socio-economic development of European countries, as …" at bounding box center [819, 444] width 287 height 59
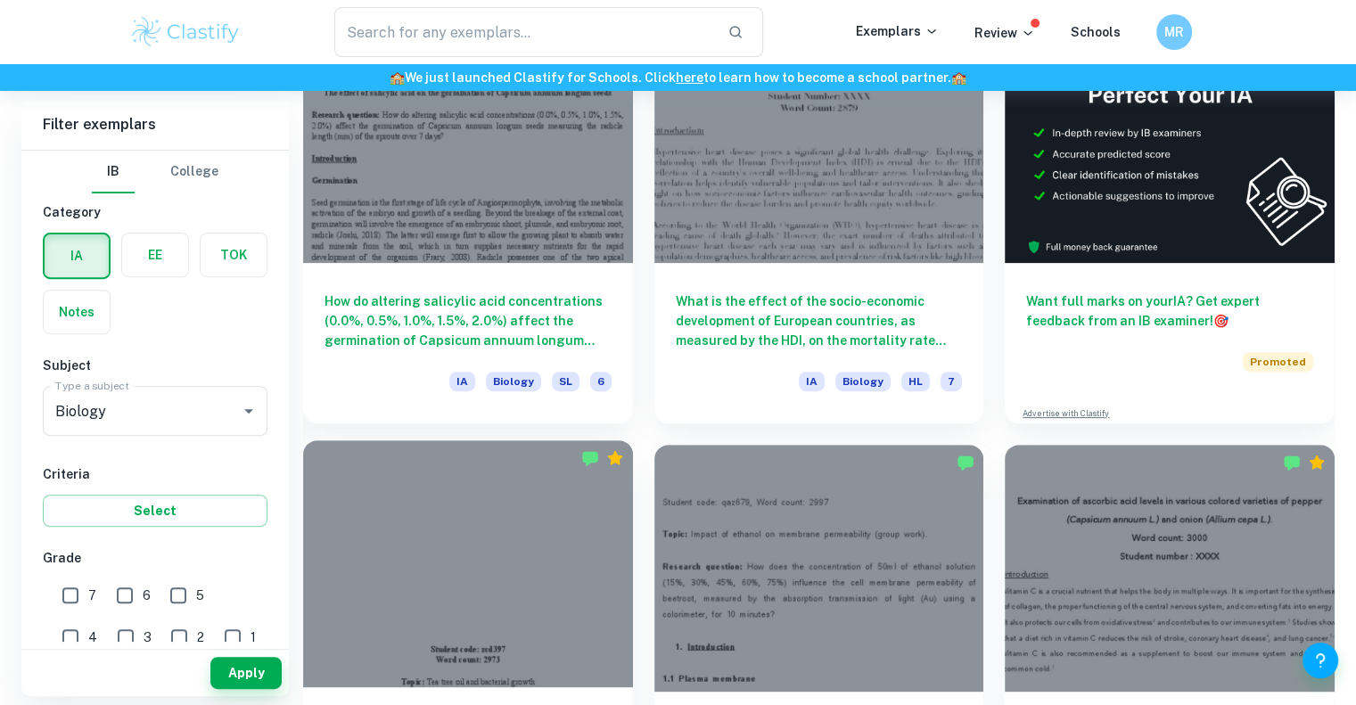
scroll to position [581, 0]
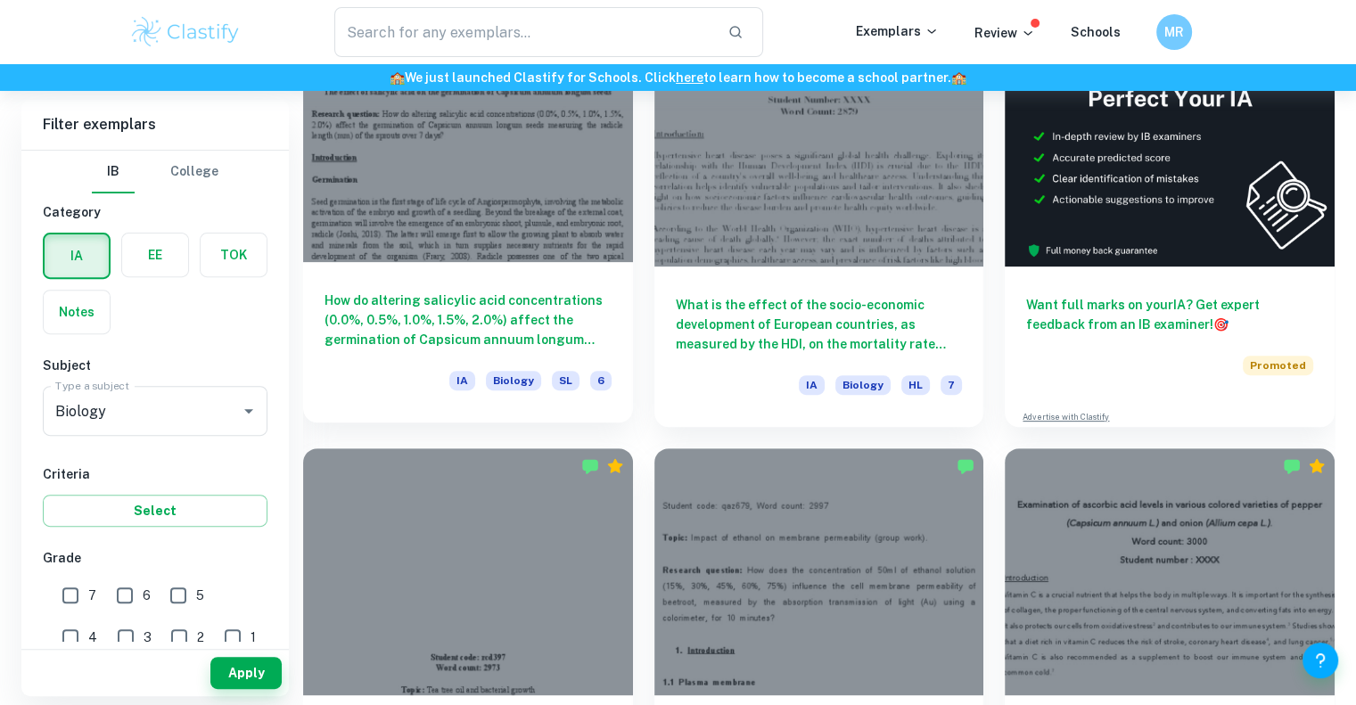
click at [512, 313] on h6 "How do altering salicylic acid concentrations (0.0%, 0.5%, 1.0%, 1.5%, 2.0%) af…" at bounding box center [468, 320] width 287 height 59
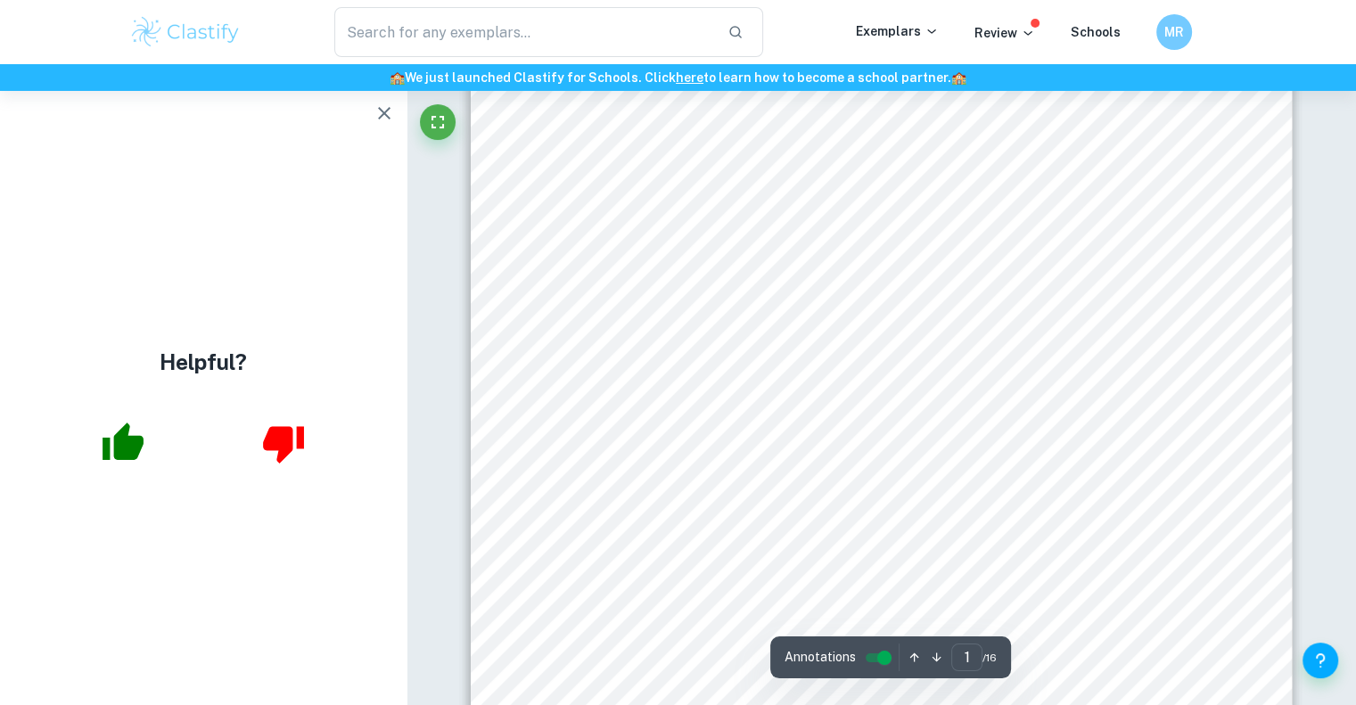
scroll to position [192, 0]
